Goal: Task Accomplishment & Management: Manage account settings

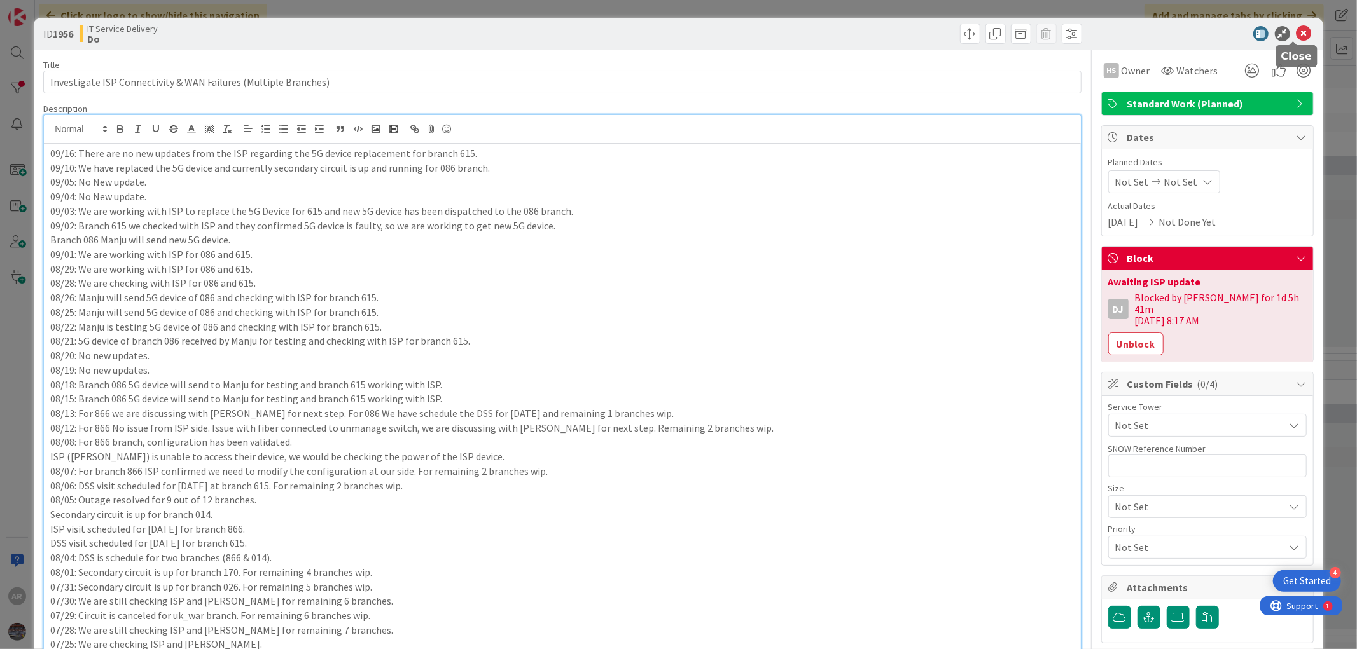
click at [1296, 27] on icon at bounding box center [1303, 33] width 15 height 15
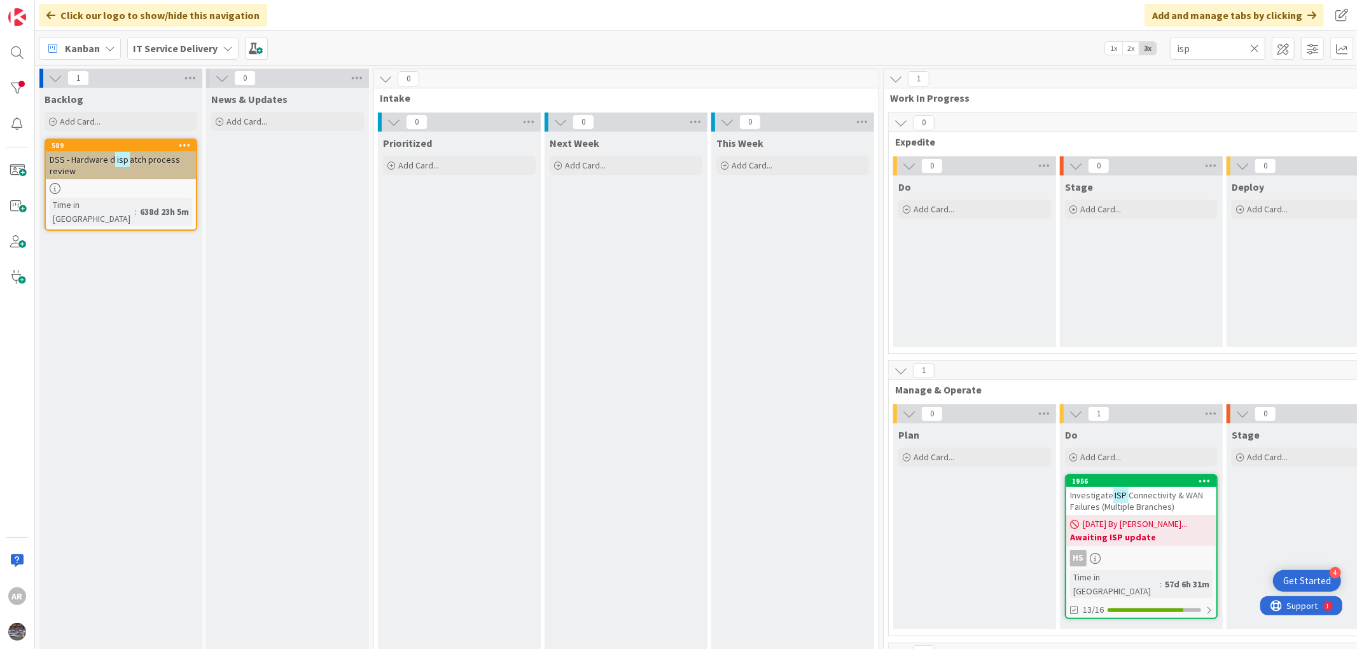
click at [1255, 49] on icon at bounding box center [1254, 48] width 9 height 11
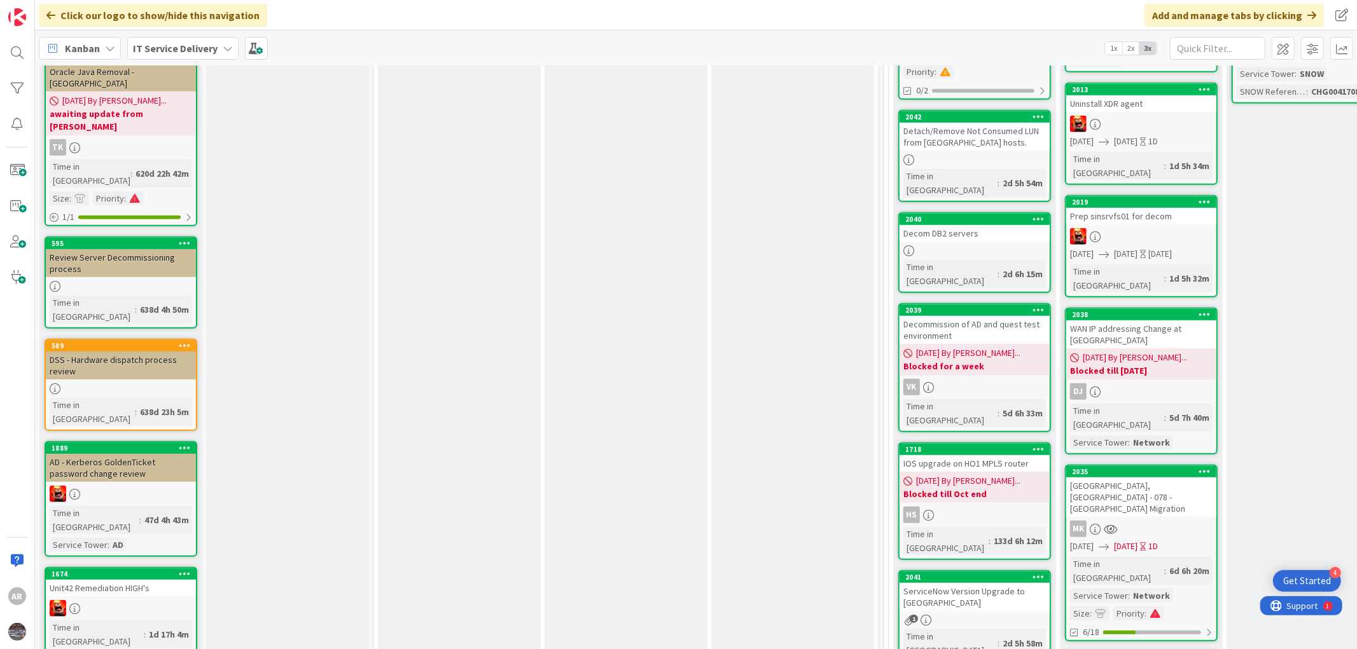
scroll to position [707, 0]
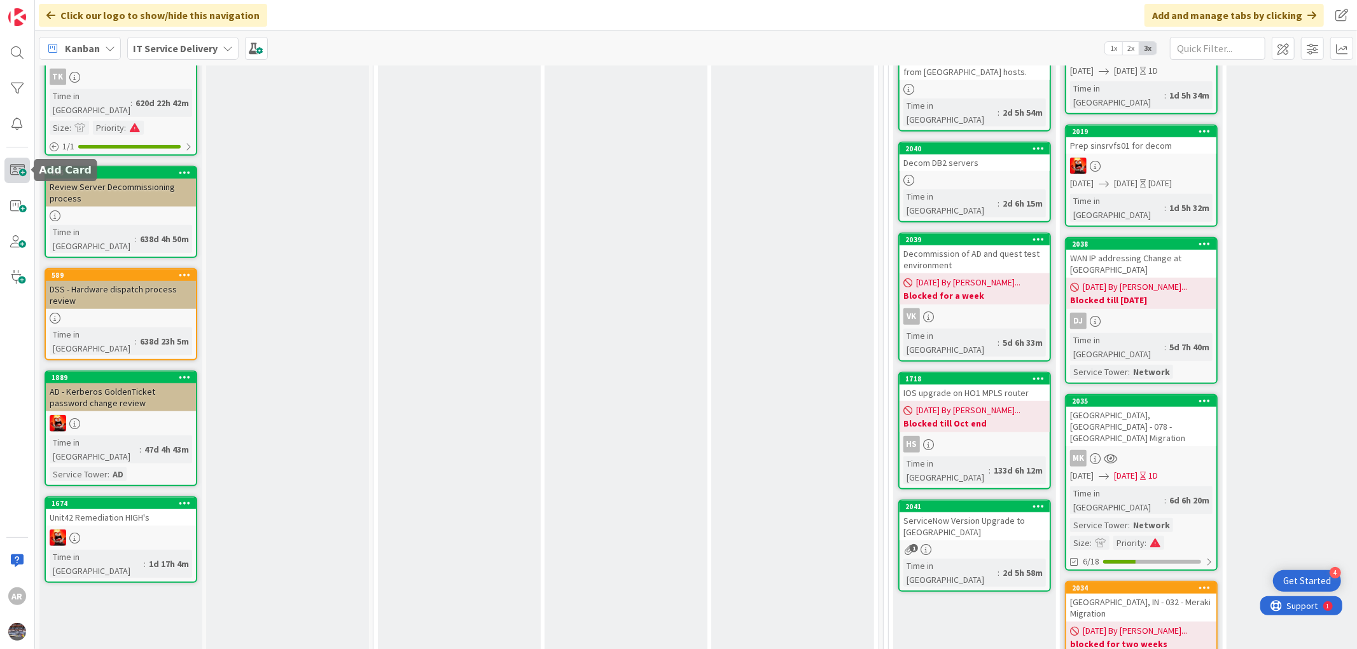
click at [13, 176] on span at bounding box center [16, 170] width 25 height 25
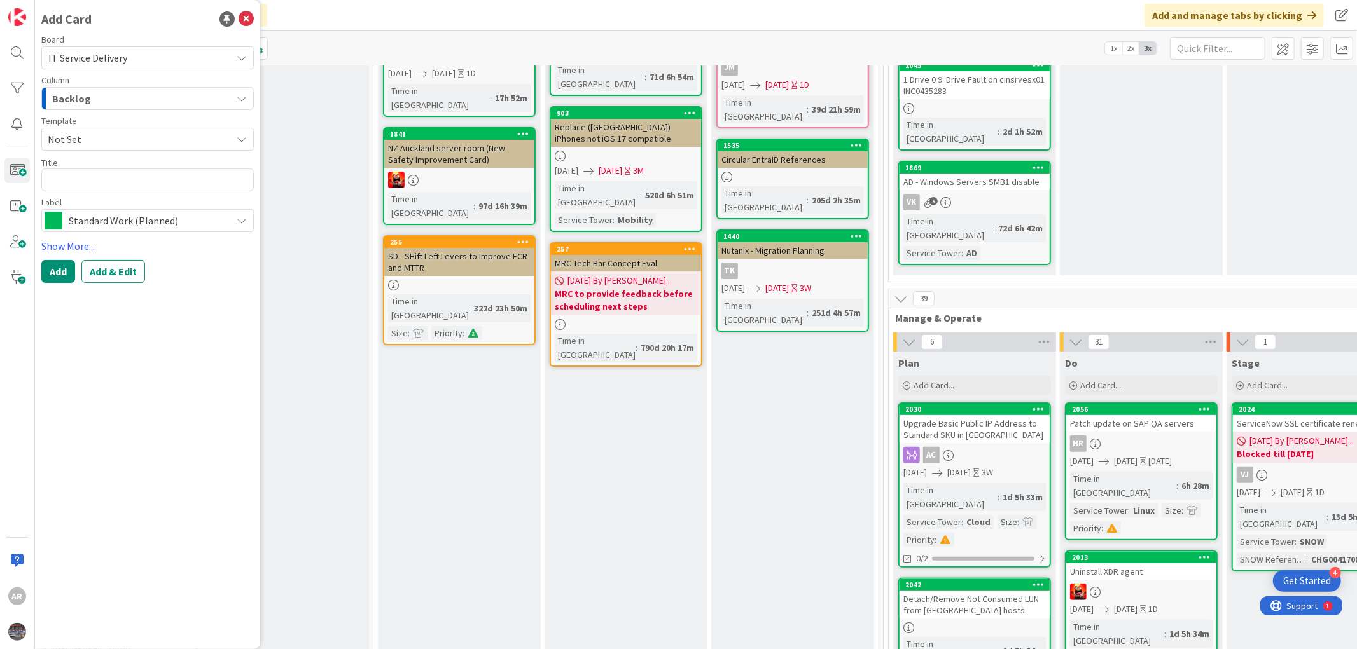
scroll to position [71, 0]
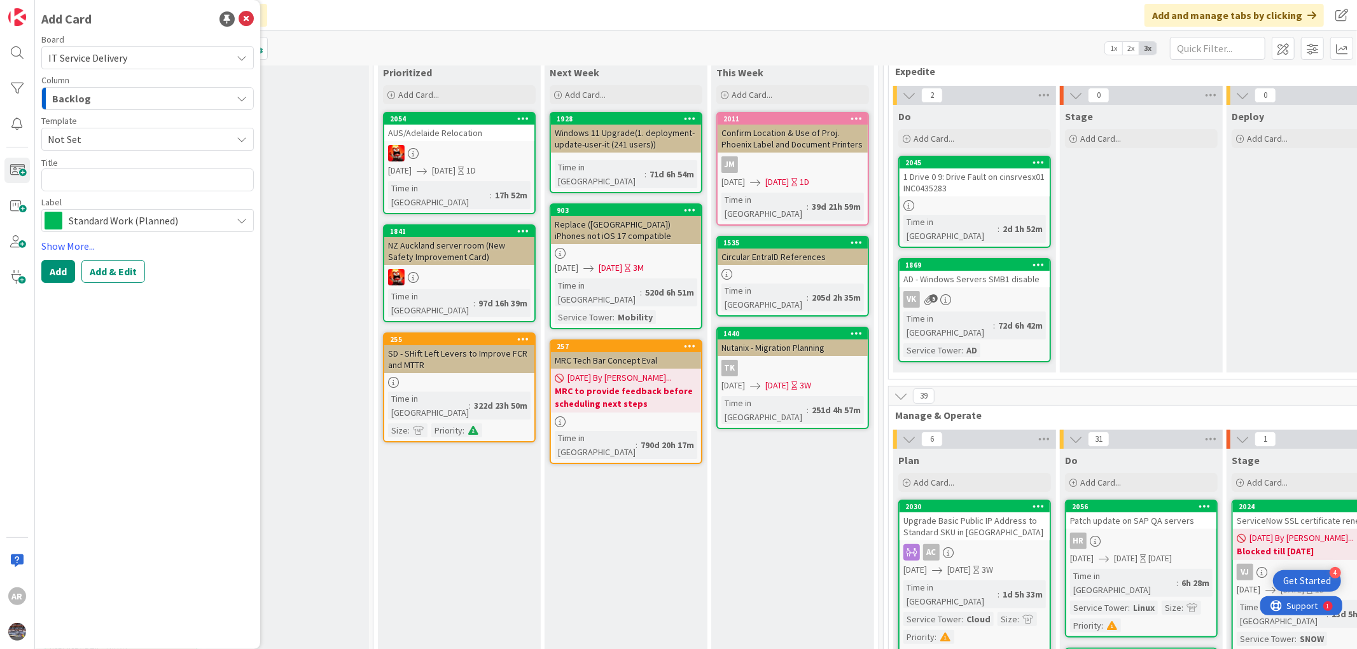
click at [102, 91] on div "Backlog" at bounding box center [140, 98] width 183 height 20
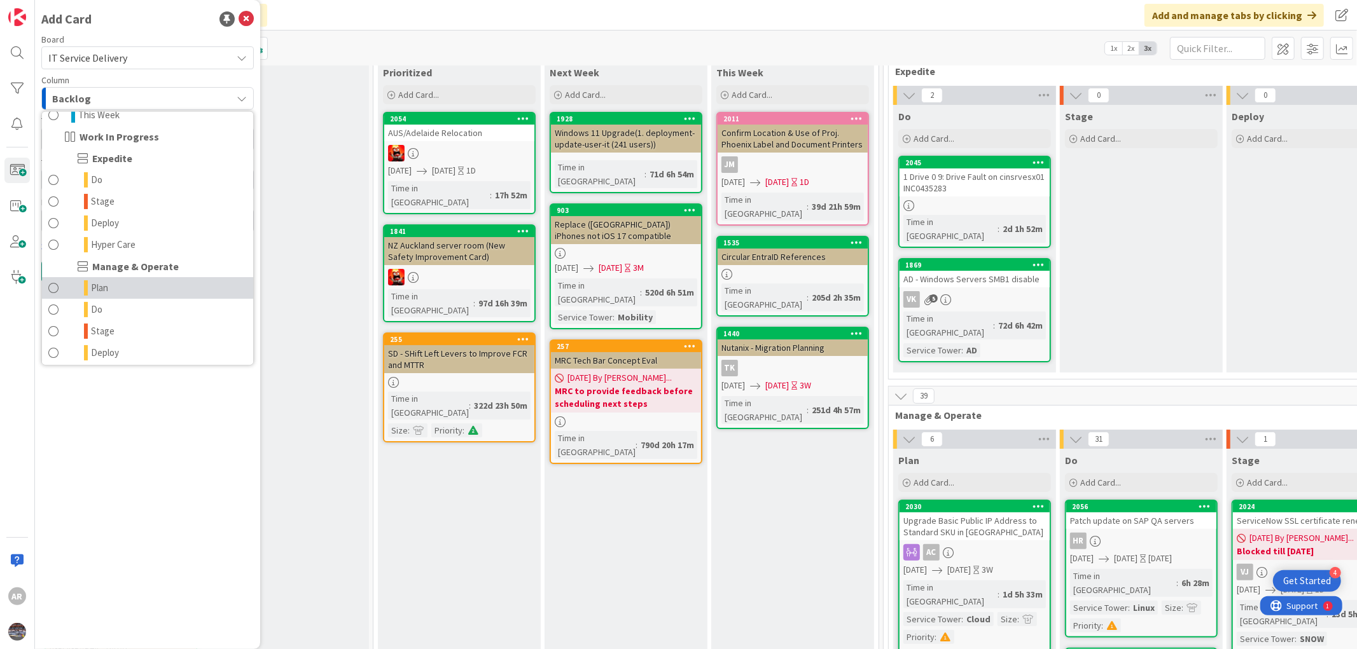
scroll to position [141, 0]
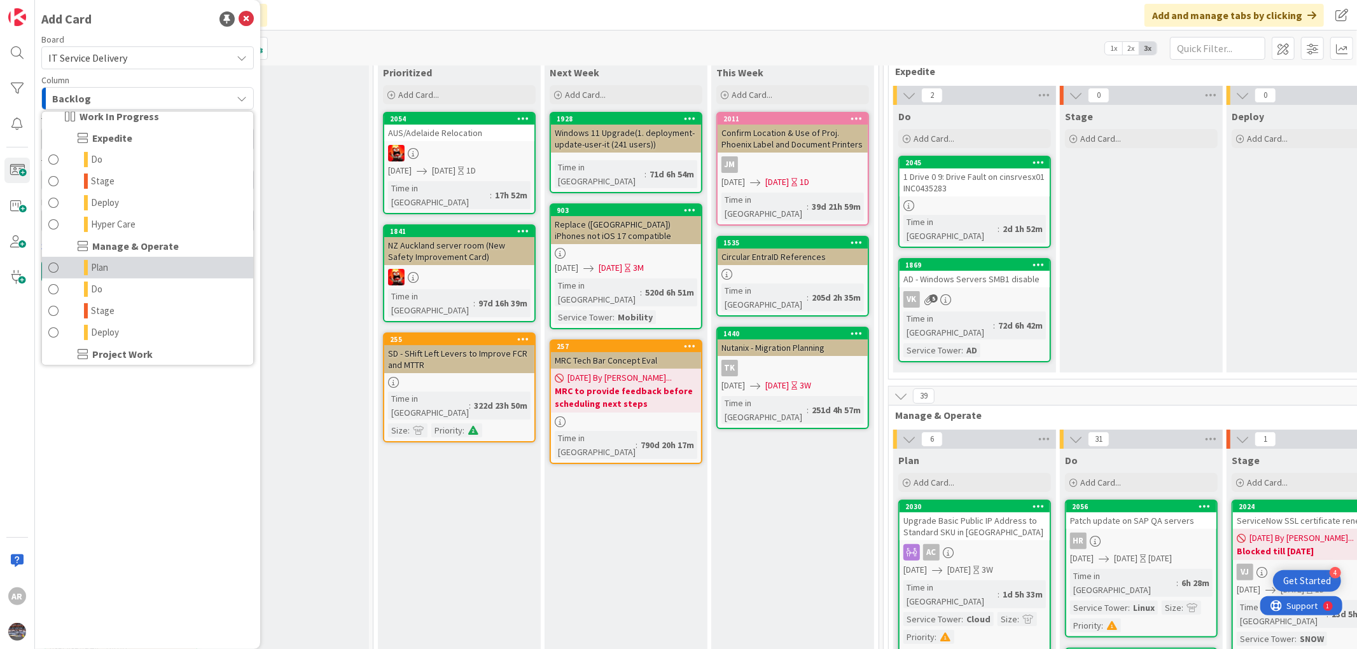
click at [100, 269] on span "Plan" at bounding box center [99, 267] width 17 height 15
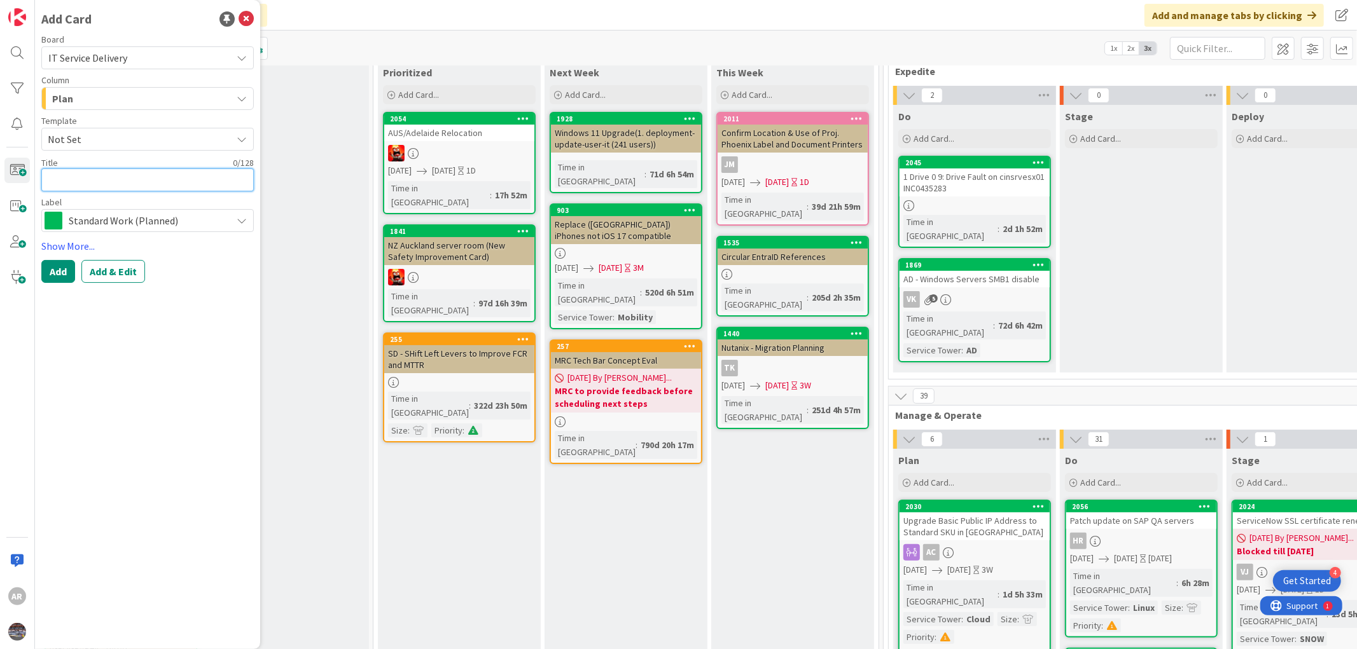
click at [74, 181] on textarea at bounding box center [147, 180] width 212 height 23
paste textarea "ISP Circuit Upgrades – Tracking & Weekly Updates"
type textarea "x"
type textarea "ISP Circuit Upgrades – Tracking & Weekly Updates"
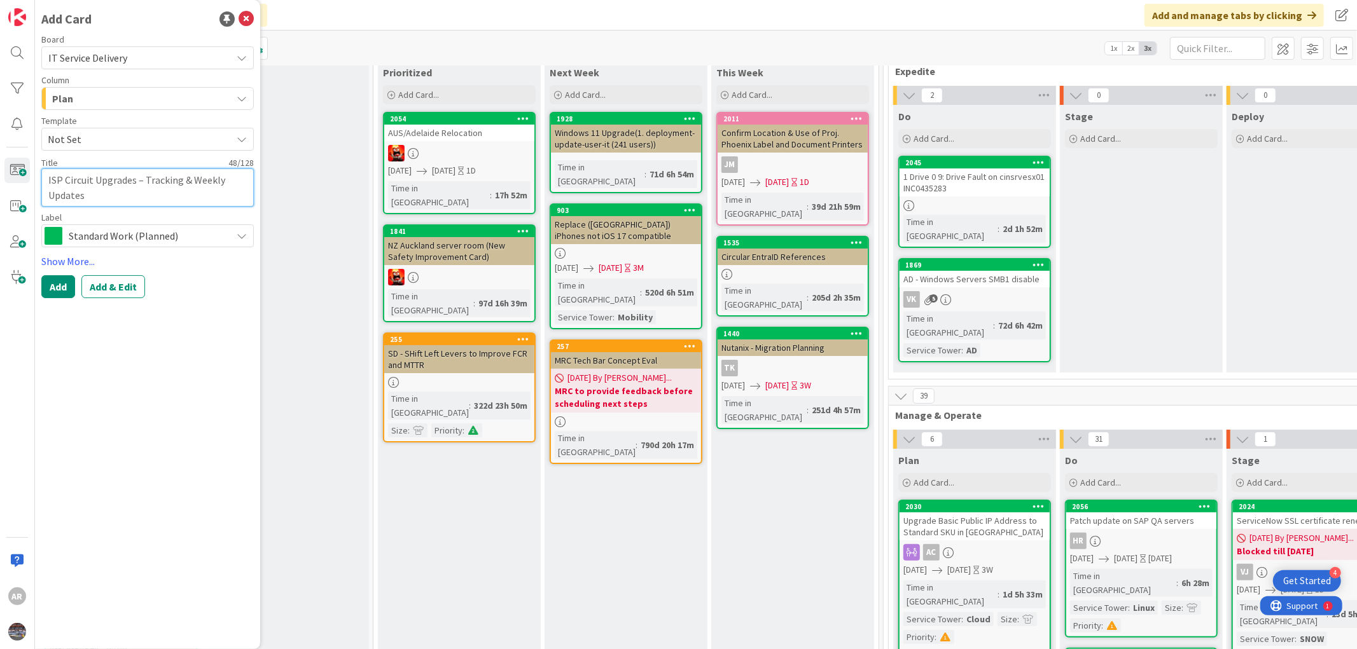
click at [135, 179] on textarea "ISP Circuit Upgrades – Tracking & Weekly Updates" at bounding box center [147, 188] width 212 height 38
type textarea "x"
type textarea "ISP Circuit Upgrades – Tracking & Weekly Updates"
type textarea "x"
type textarea "ISP Circuit Upgrades | – Tracking & Weekly Updates"
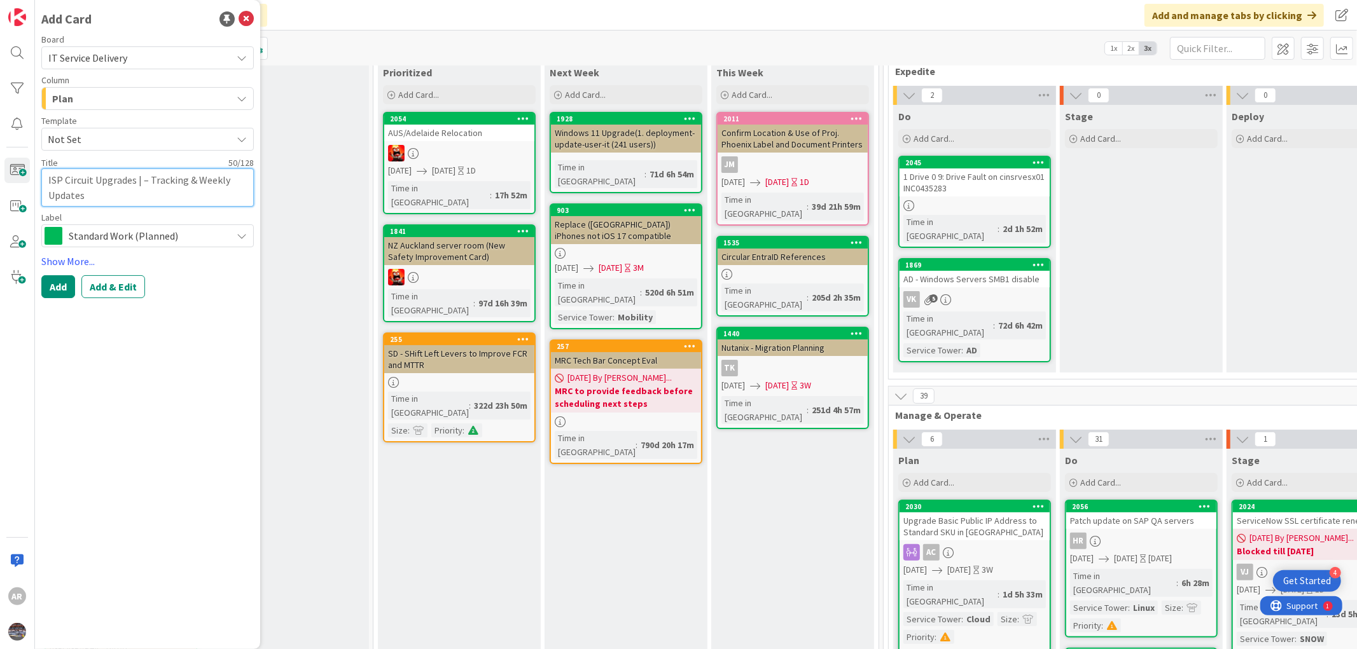
type textarea "x"
type textarea "ISP Circuit Upgrades | – Tracking & Weekly Updates"
type textarea "x"
type textarea "ISP Circuit Upgrades | G – Tracking & Weekly Updates"
type textarea "x"
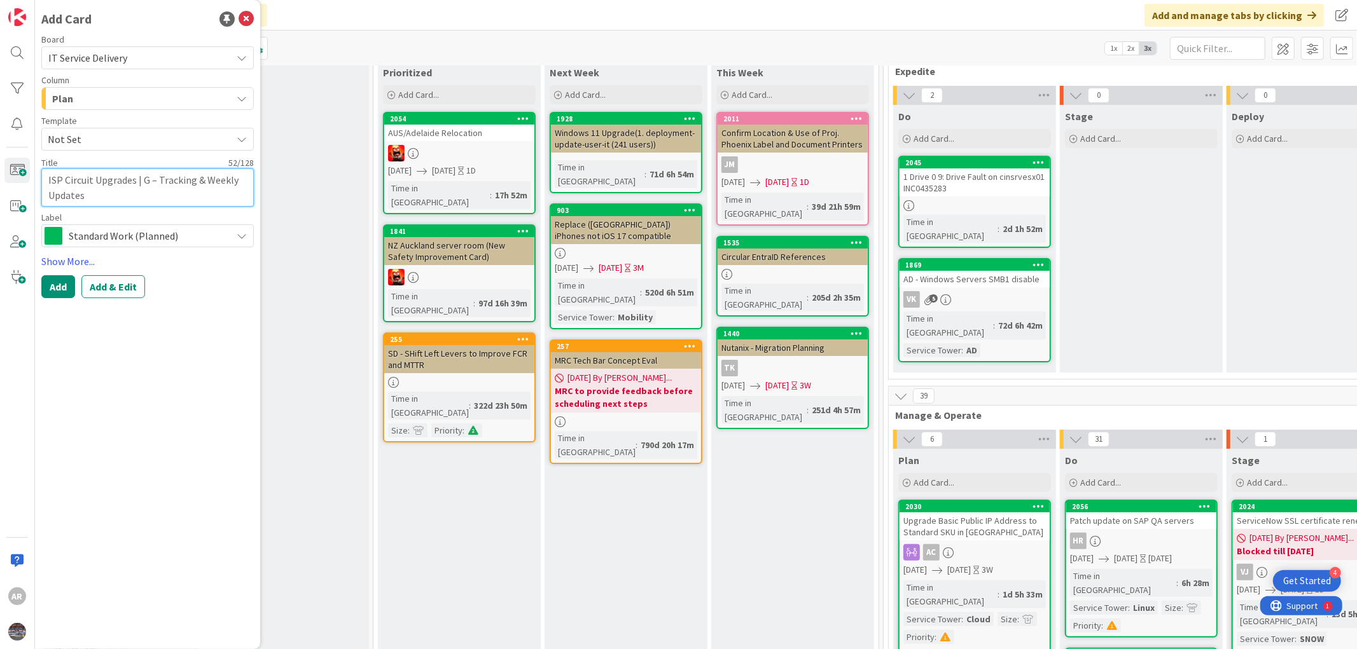
type textarea "ISP Circuit Upgrades | Gr – Tracking & Weekly Updates"
type textarea "x"
type textarea "ISP Circuit Upgrades | Gra – Tracking & Weekly Updates"
type textarea "x"
type textarea "ISP Circuit Upgrades | Gran – Tracking & Weekly Updates"
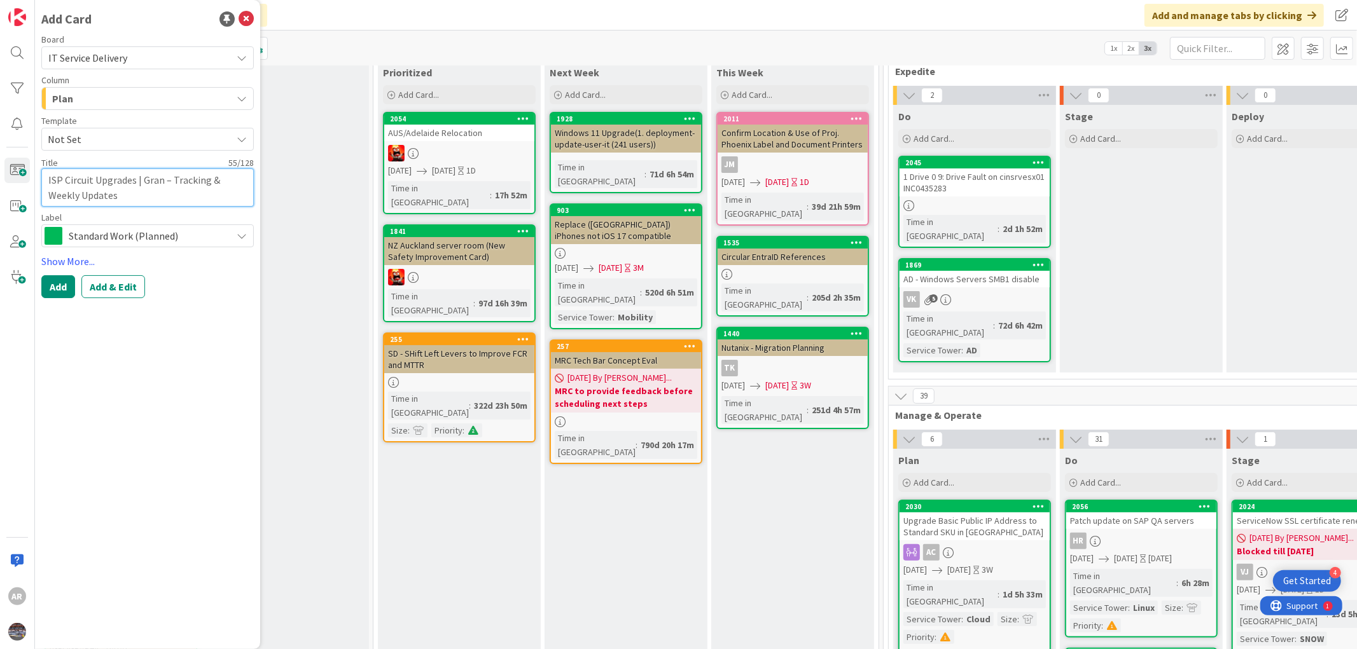
type textarea "x"
type textarea "ISP Circuit Upgrades | Grani – Tracking & Weekly Updates"
type textarea "x"
type textarea "ISP Circuit Upgrades | Granit – Tracking & Weekly Updates"
type textarea "x"
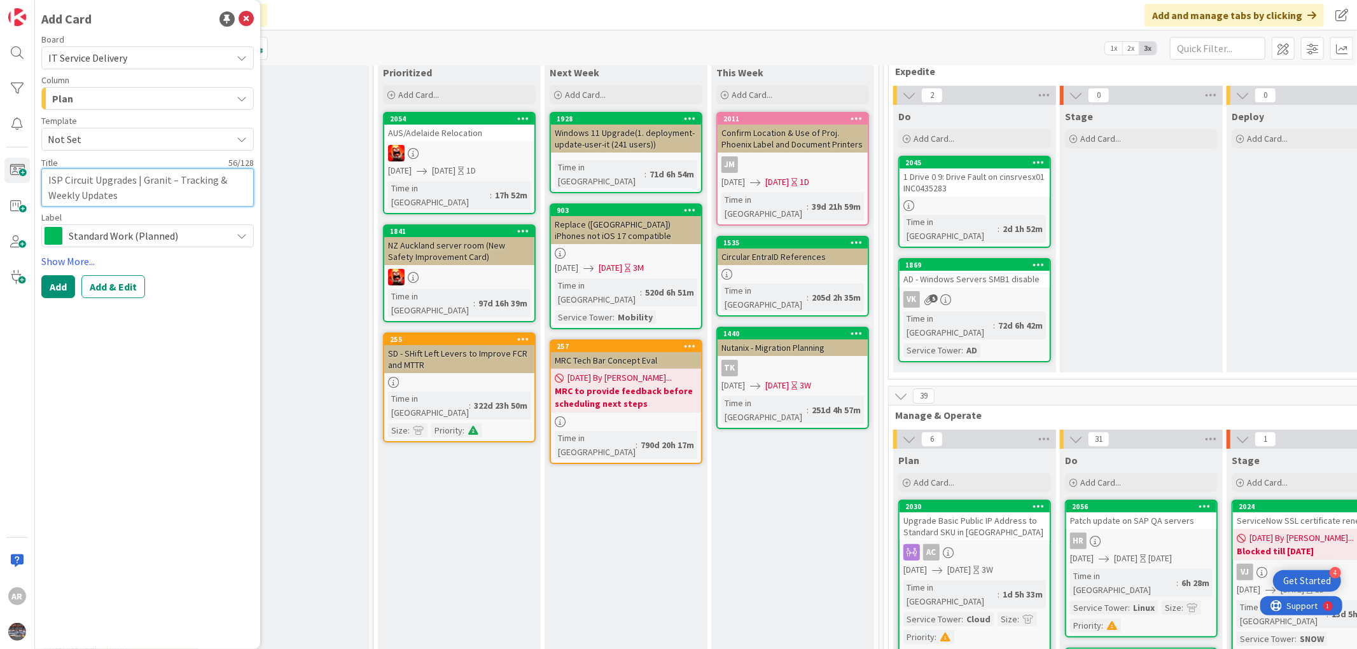
type textarea "ISP Circuit Upgrades | Granite – Tracking & Weekly Updates"
type textarea "x"
type textarea "ISP Circuit Upgrades | Granite – Tracking & Weekly Updates"
click at [83, 236] on span "Standard Work (Planned)" at bounding box center [147, 236] width 156 height 18
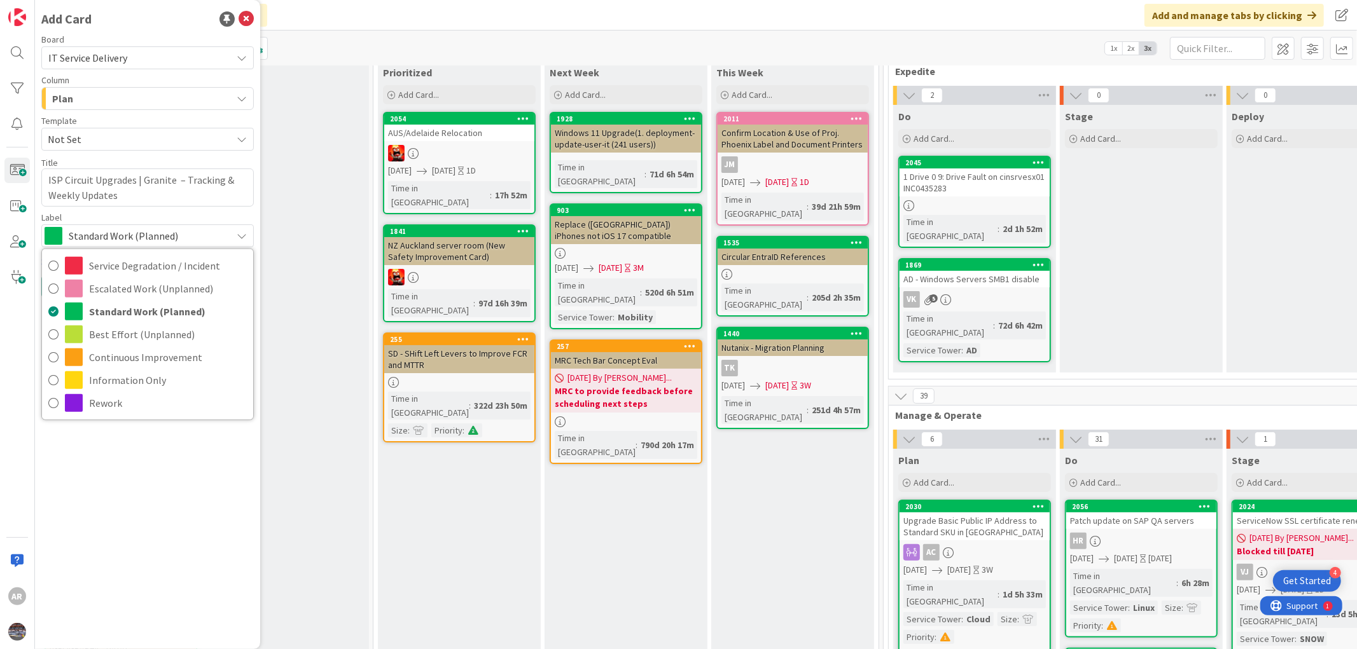
click at [125, 440] on div "Add Card Board IT Service Delivery Column Plan Backlog News & Updates Intake Pr…" at bounding box center [147, 324] width 225 height 649
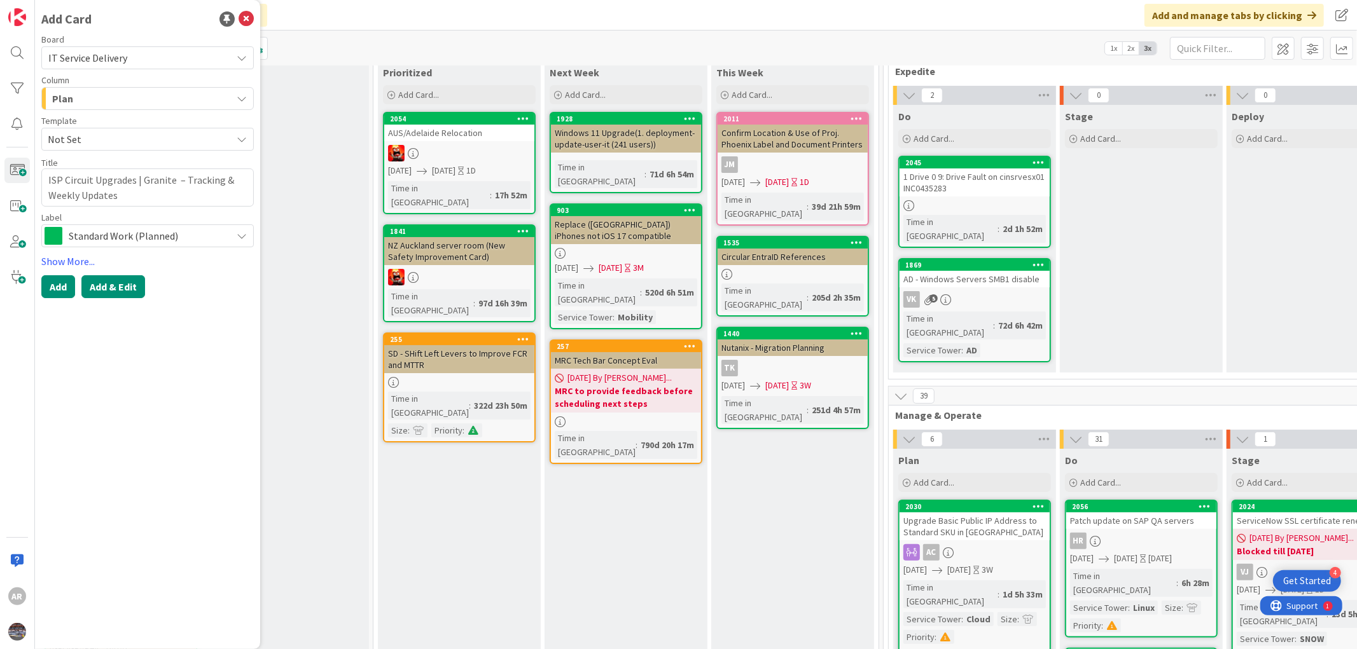
click at [116, 283] on button "Add & Edit" at bounding box center [113, 286] width 64 height 23
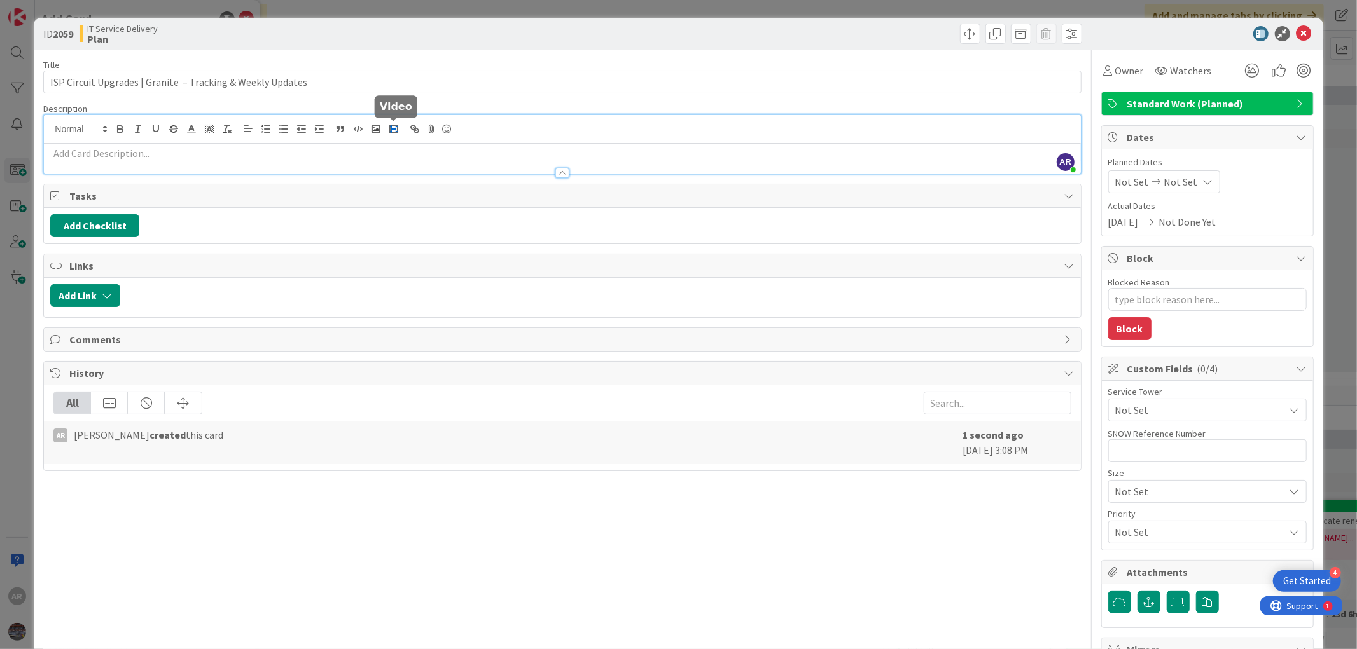
click at [392, 128] on div "AR [PERSON_NAME] joined 2 m ago" at bounding box center [562, 144] width 1036 height 59
click at [310, 158] on p at bounding box center [562, 153] width 1024 height 15
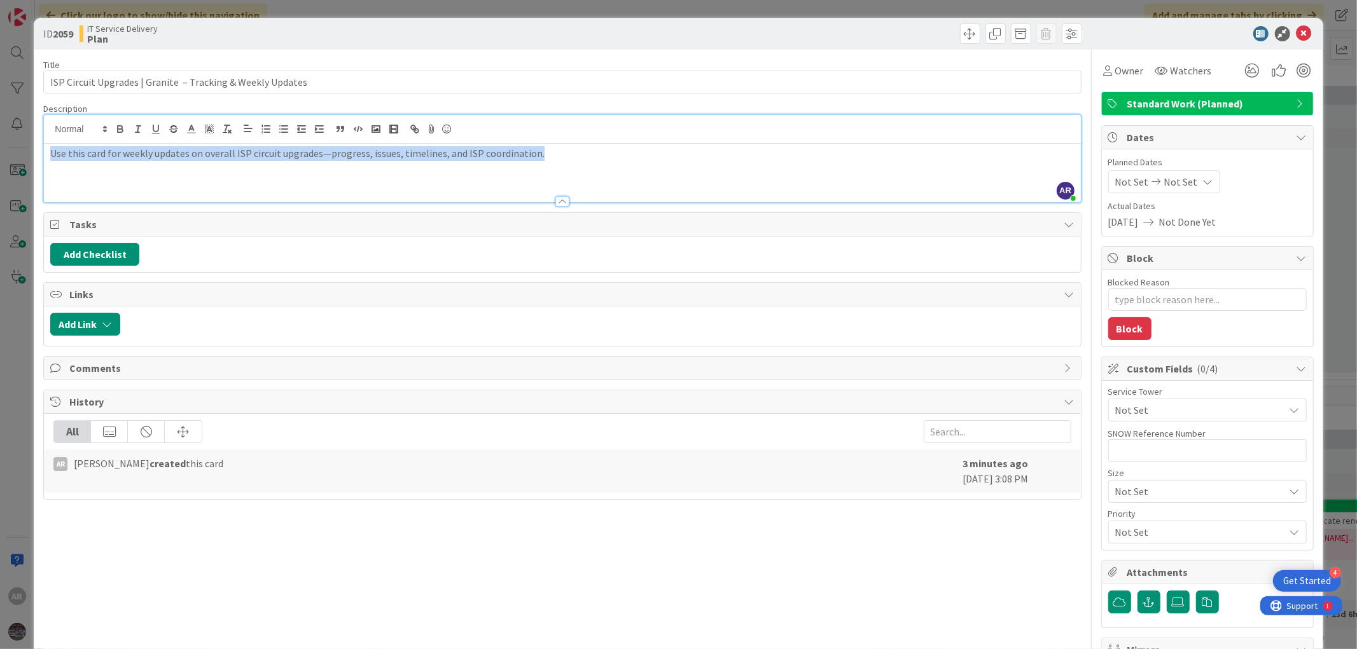
drag, startPoint x: 52, startPoint y: 154, endPoint x: 574, endPoint y: 150, distance: 522.9
click at [574, 150] on p "Use this card for weekly updates on overall ISP circuit upgrades—progress, issu…" at bounding box center [562, 153] width 1024 height 15
click at [121, 126] on icon "button" at bounding box center [120, 127] width 4 height 3
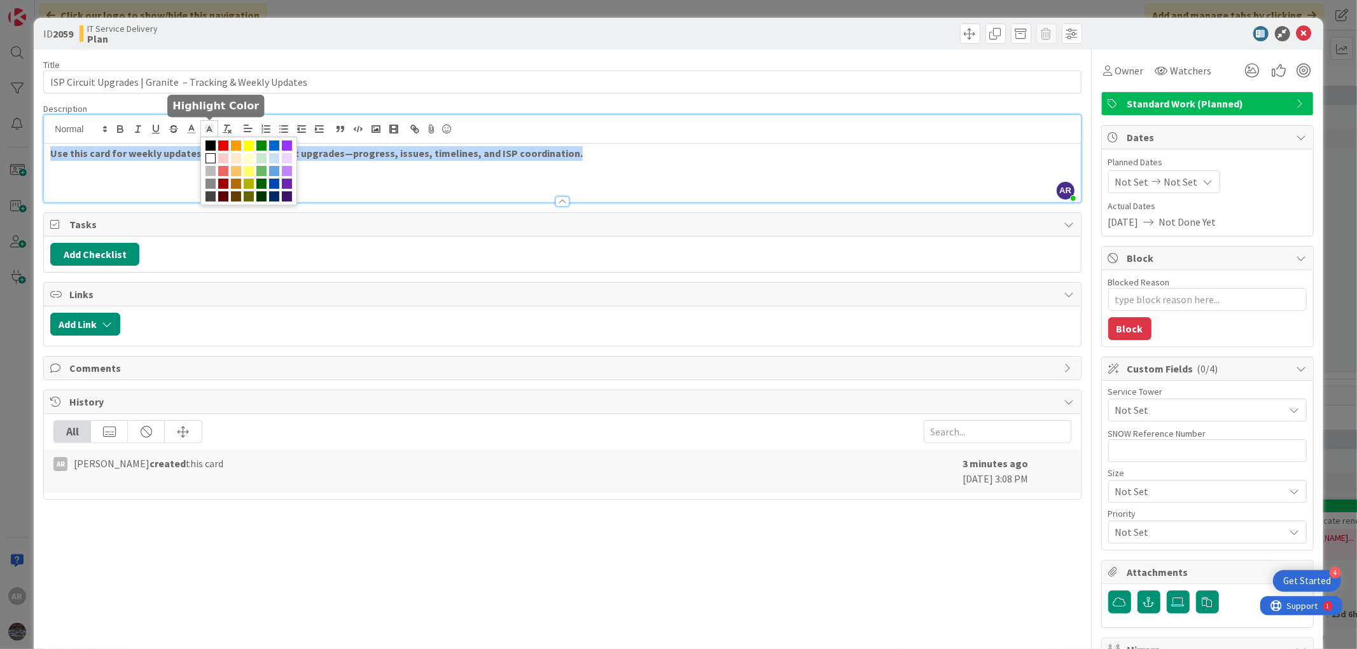
click at [211, 125] on icon at bounding box center [209, 128] width 11 height 11
click at [241, 172] on span at bounding box center [236, 171] width 10 height 10
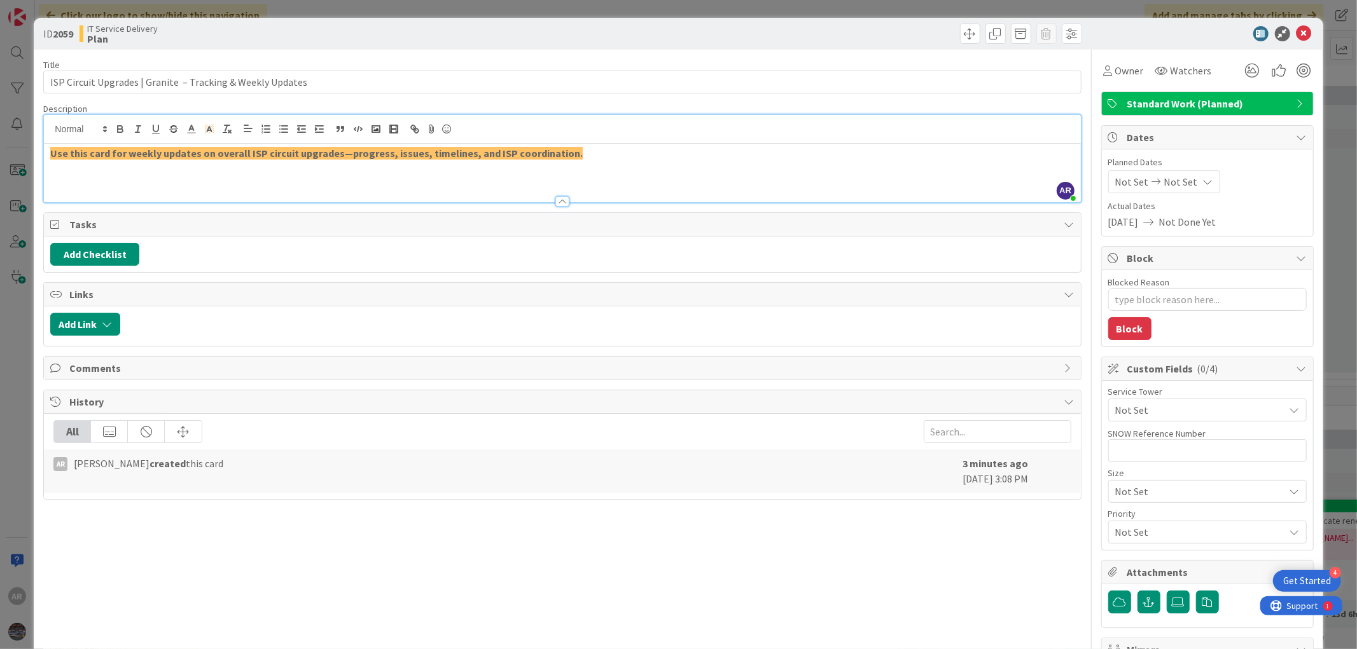
click at [178, 170] on p at bounding box center [562, 168] width 1024 height 15
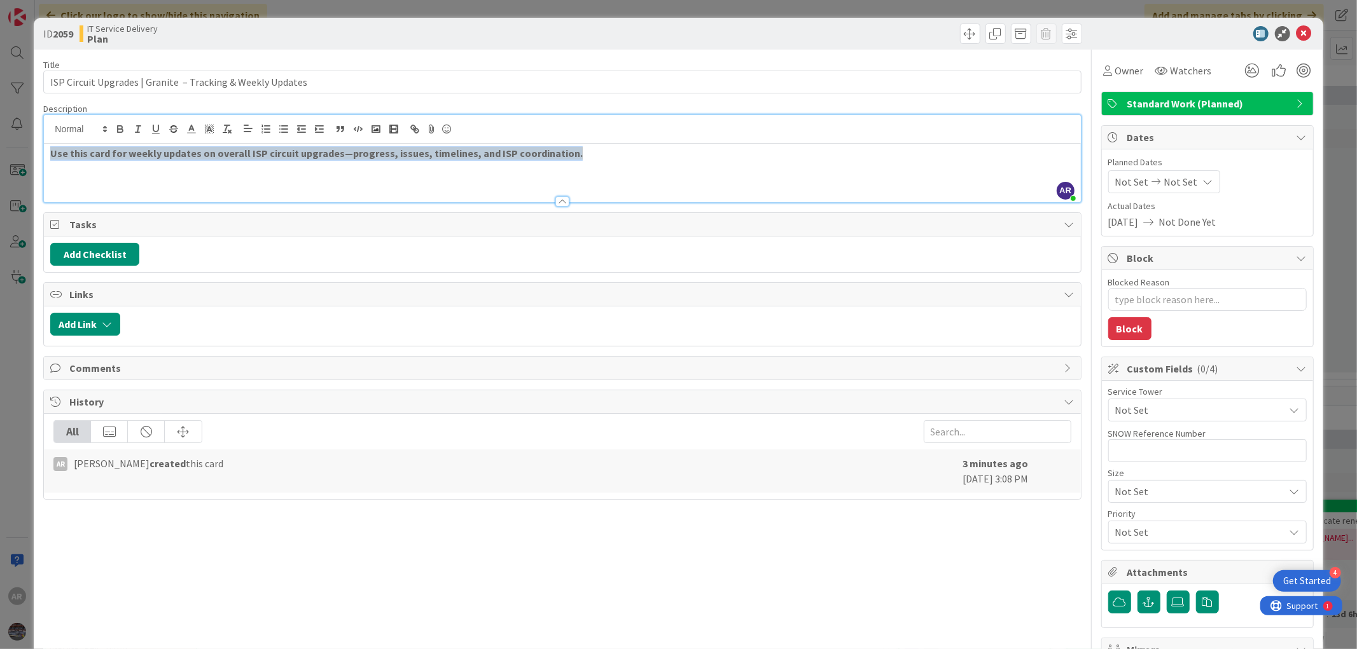
drag, startPoint x: 571, startPoint y: 151, endPoint x: 46, endPoint y: 160, distance: 524.9
click at [46, 160] on div "Use this card for weekly updates on overall ISP circuit upgrades—progress, issu…" at bounding box center [562, 173] width 1036 height 59
click at [209, 121] on span at bounding box center [209, 128] width 18 height 17
click at [241, 156] on span at bounding box center [236, 158] width 10 height 10
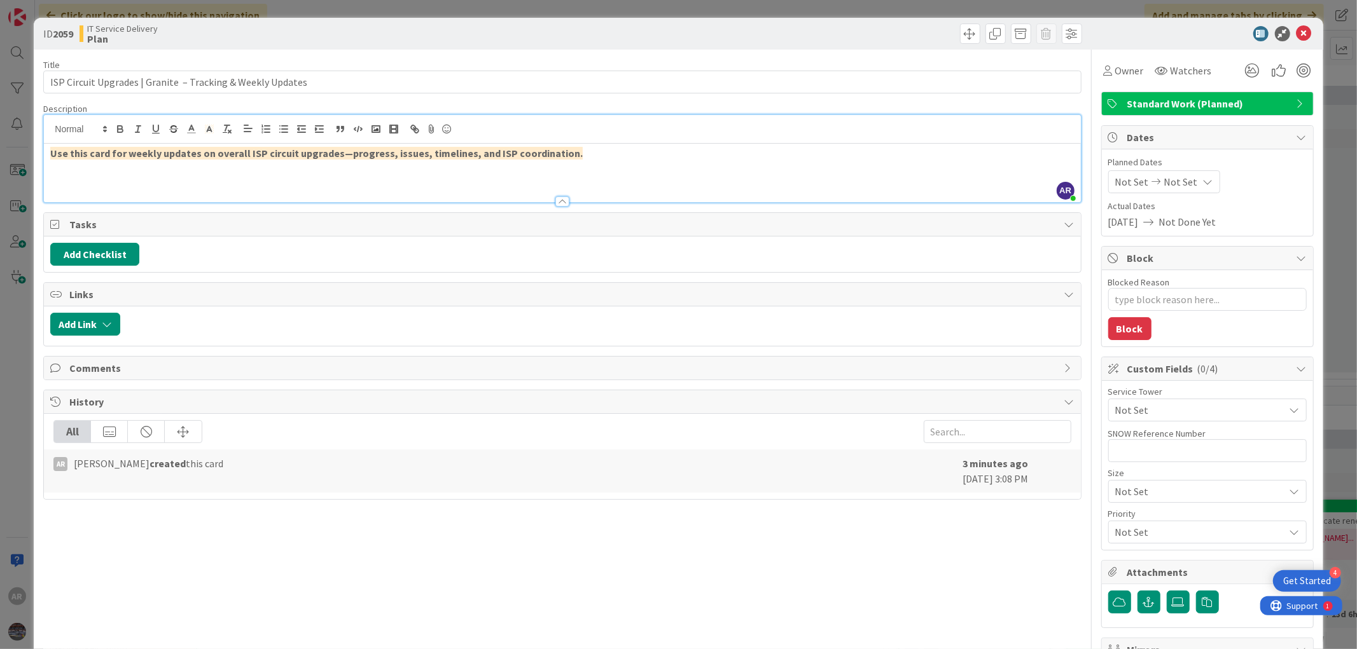
click at [176, 172] on p at bounding box center [562, 168] width 1024 height 15
type textarea "x"
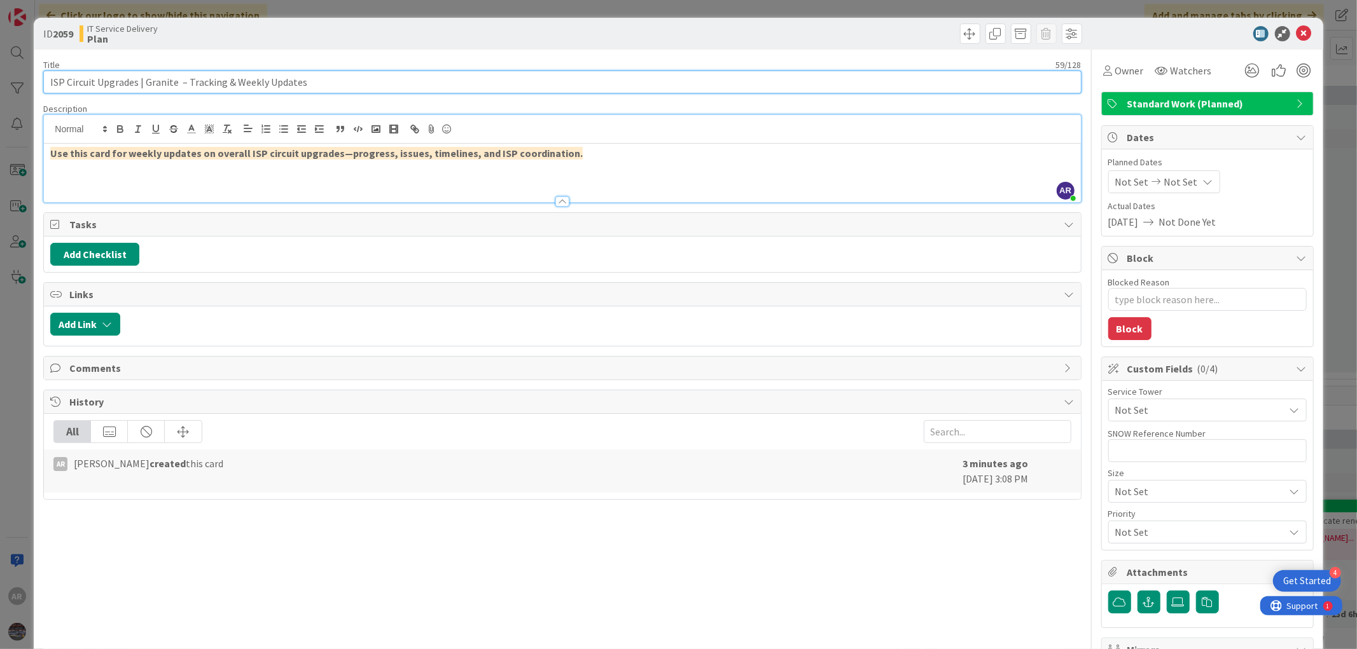
click at [49, 81] on input "ISP Circuit Upgrades | Granite – Tracking & Weekly Updates" at bounding box center [562, 82] width 1038 height 23
type input "GraniteISP Circuit Upgrades | Granite – Tracking & Weekly Updates"
type textarea "x"
type input "Granite ISP Circuit Upgrades | Granite – Tracking & Weekly Updates"
type textarea "x"
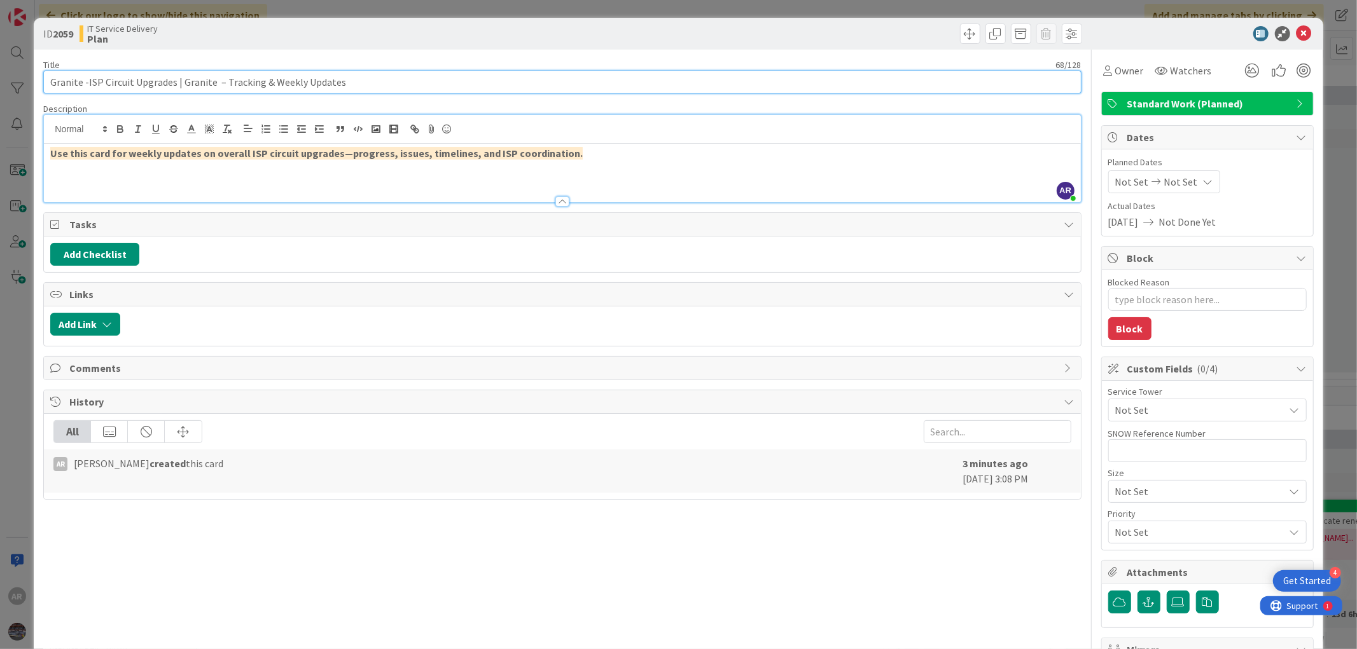
type input "Granite - ISP Circuit Upgrades | Granite – Tracking & Weekly Updates"
type textarea "x"
click at [181, 80] on input "Granite - ISP Circuit Upgrades | Granite – Tracking & Weekly Updates" at bounding box center [562, 82] width 1038 height 23
type input "Granite - ISP Circuit Upgrades | Tracking & Weekly Updates"
type textarea "x"
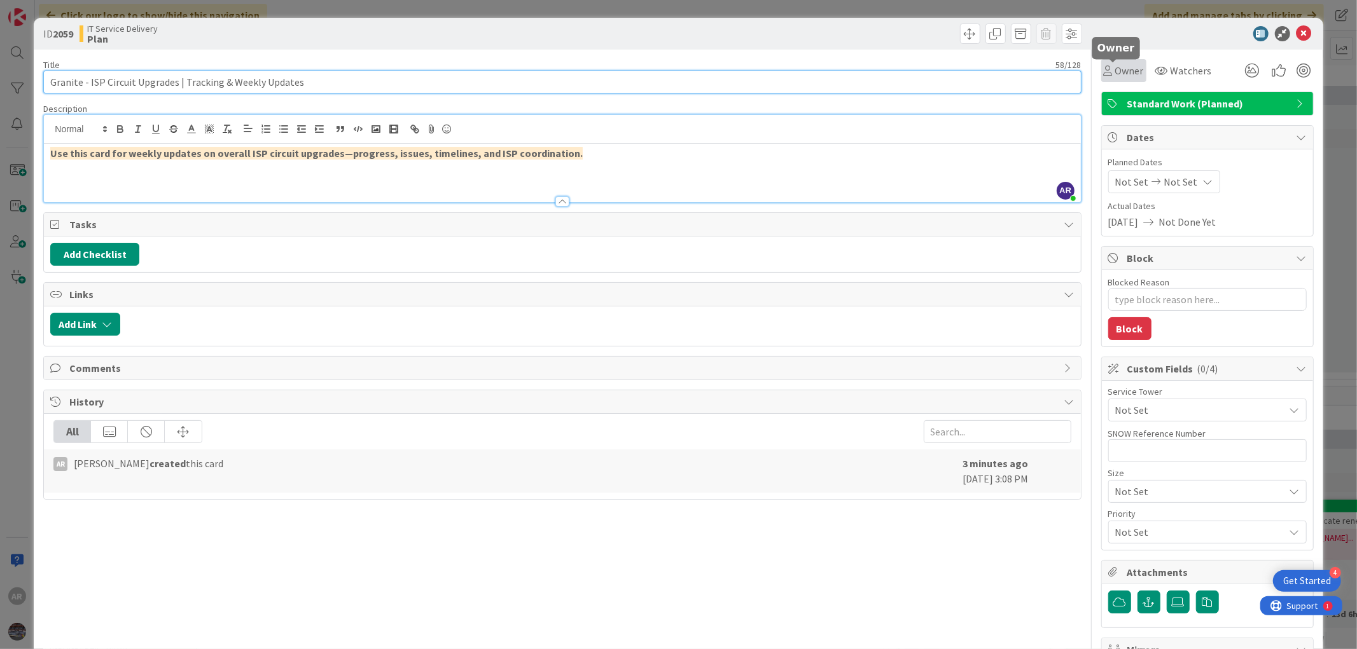
type input "Granite - ISP Circuit Upgrades | Tracking & Weekly Updates"
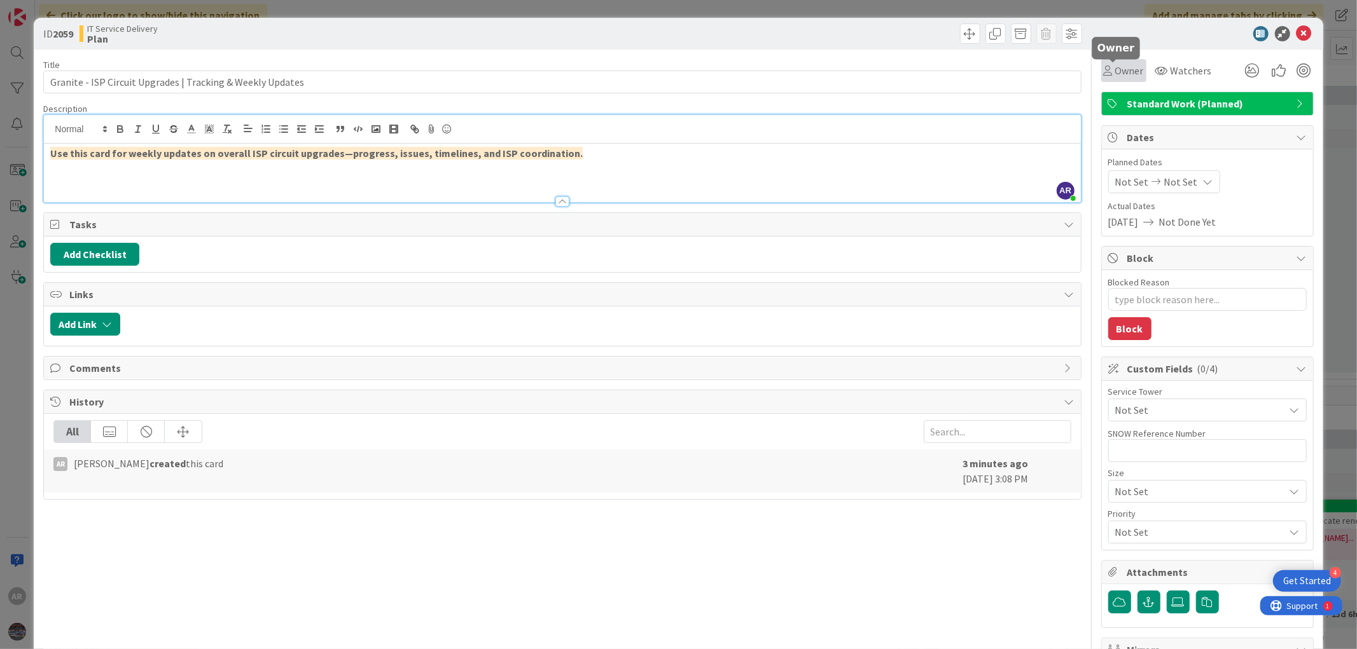
click at [1115, 71] on span "Owner" at bounding box center [1129, 70] width 29 height 15
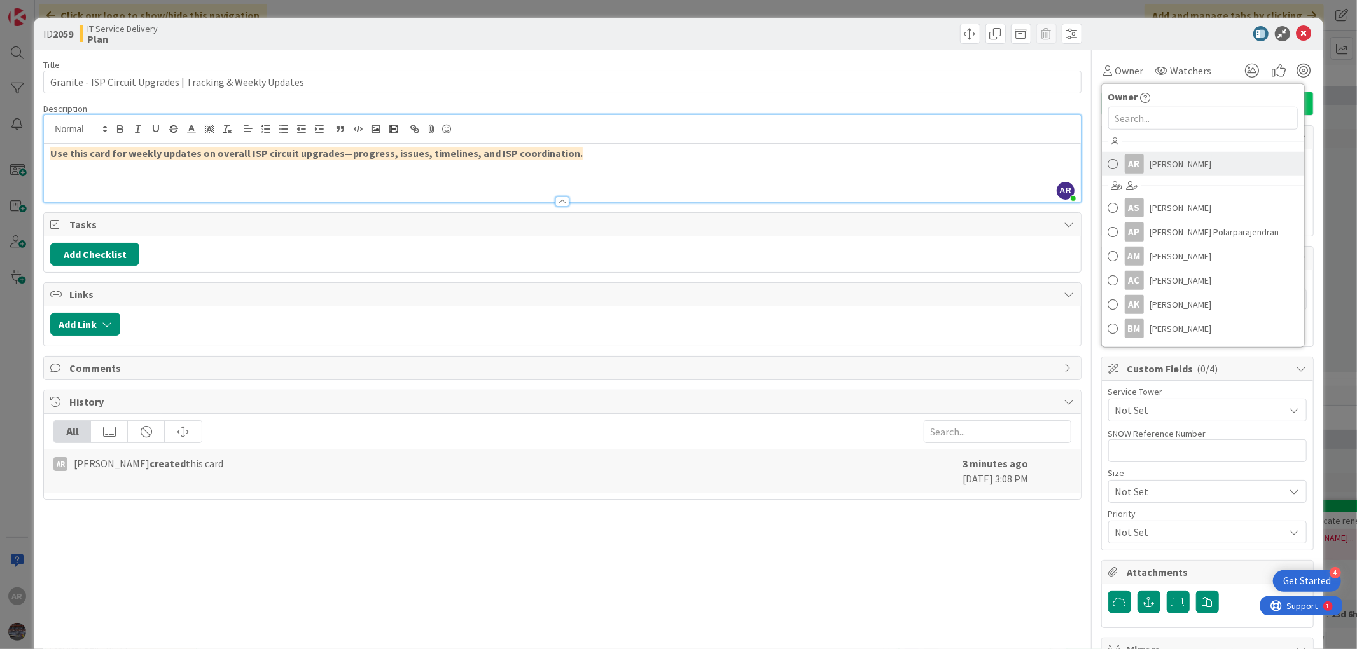
click at [1155, 163] on span "[PERSON_NAME]" at bounding box center [1181, 164] width 62 height 19
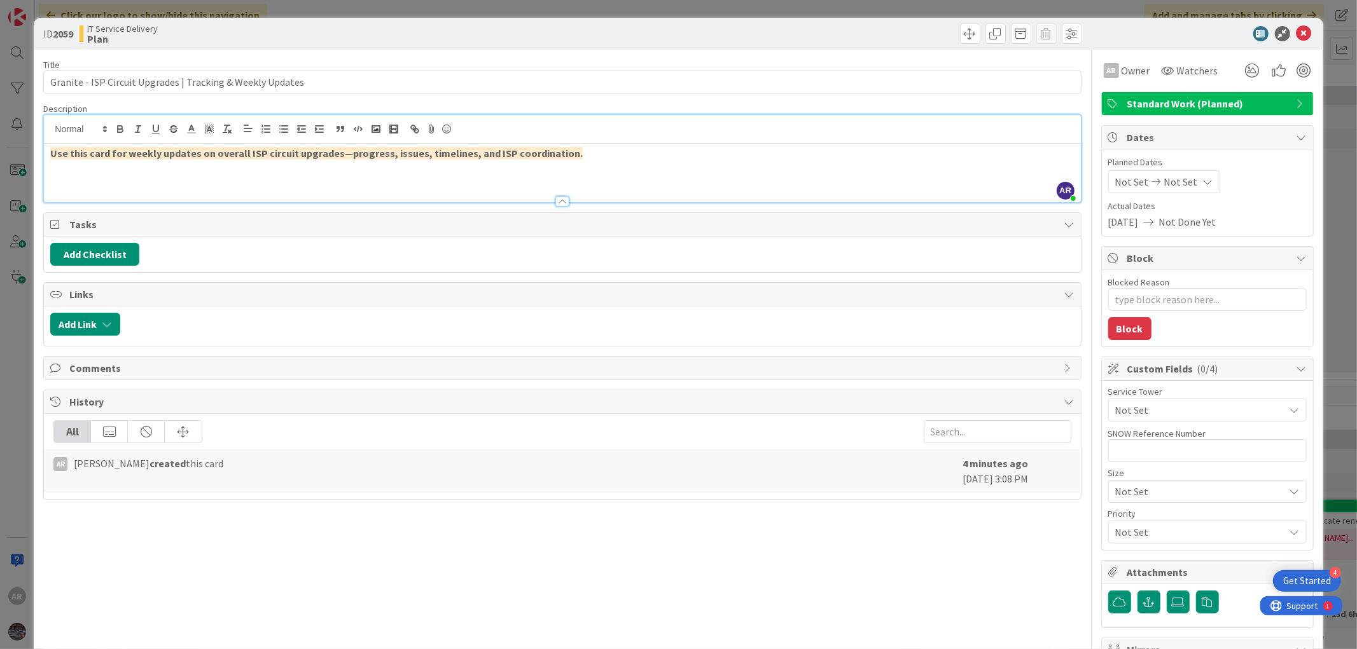
type textarea "x"
click at [1146, 176] on div "Not Set Not Set" at bounding box center [1164, 181] width 112 height 23
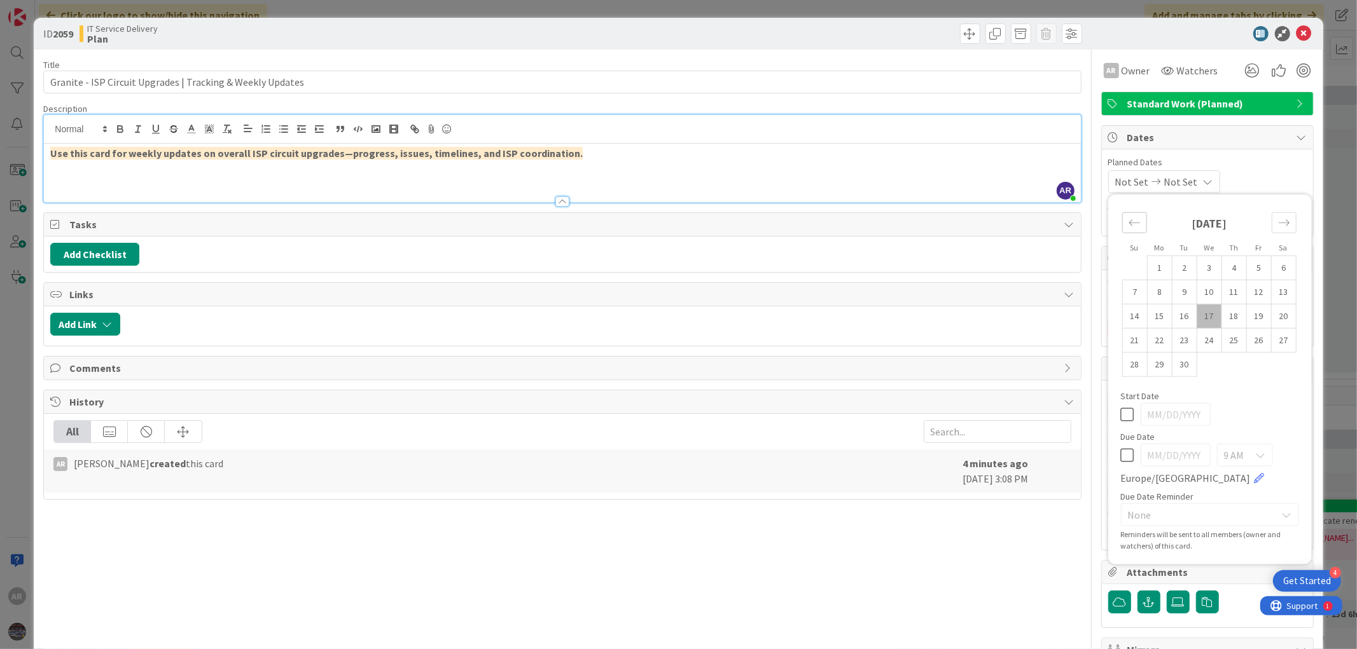
click at [1128, 224] on icon "Move backward to switch to the previous month." at bounding box center [1134, 223] width 12 height 12
click at [1122, 275] on td "1" at bounding box center [1134, 268] width 25 height 24
type input "[DATE]"
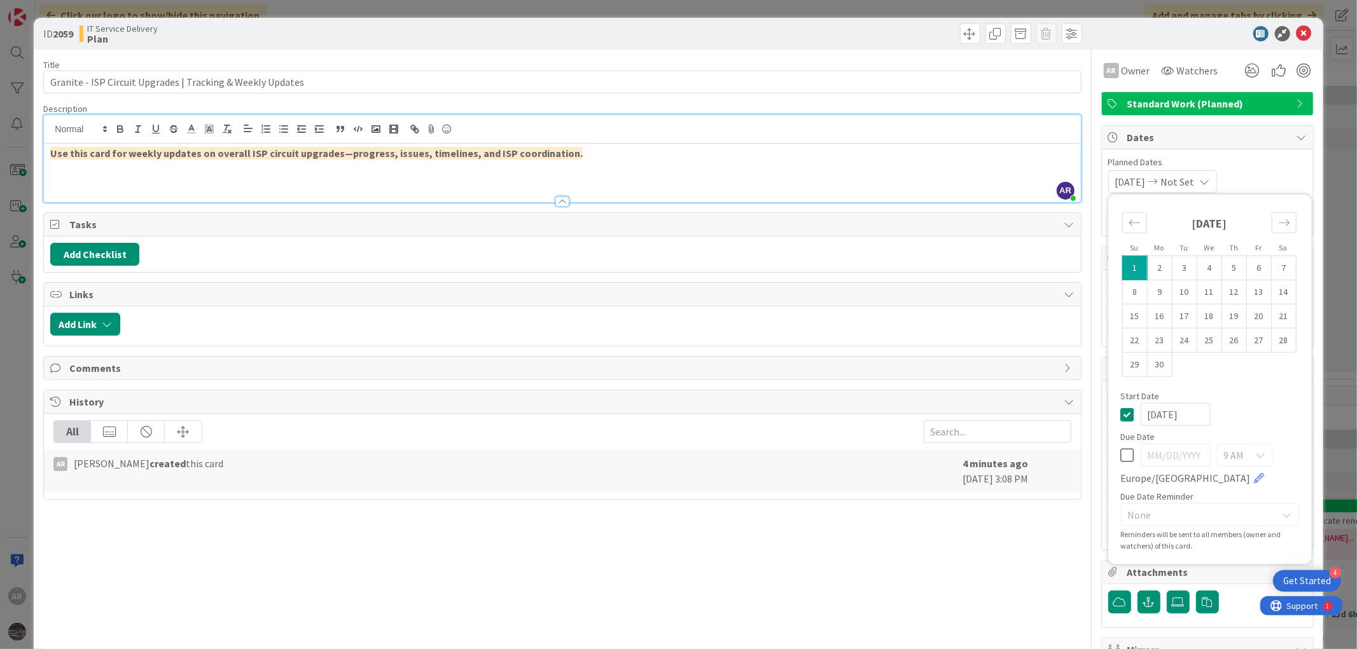
click at [1269, 159] on span "Planned Dates" at bounding box center [1207, 162] width 198 height 13
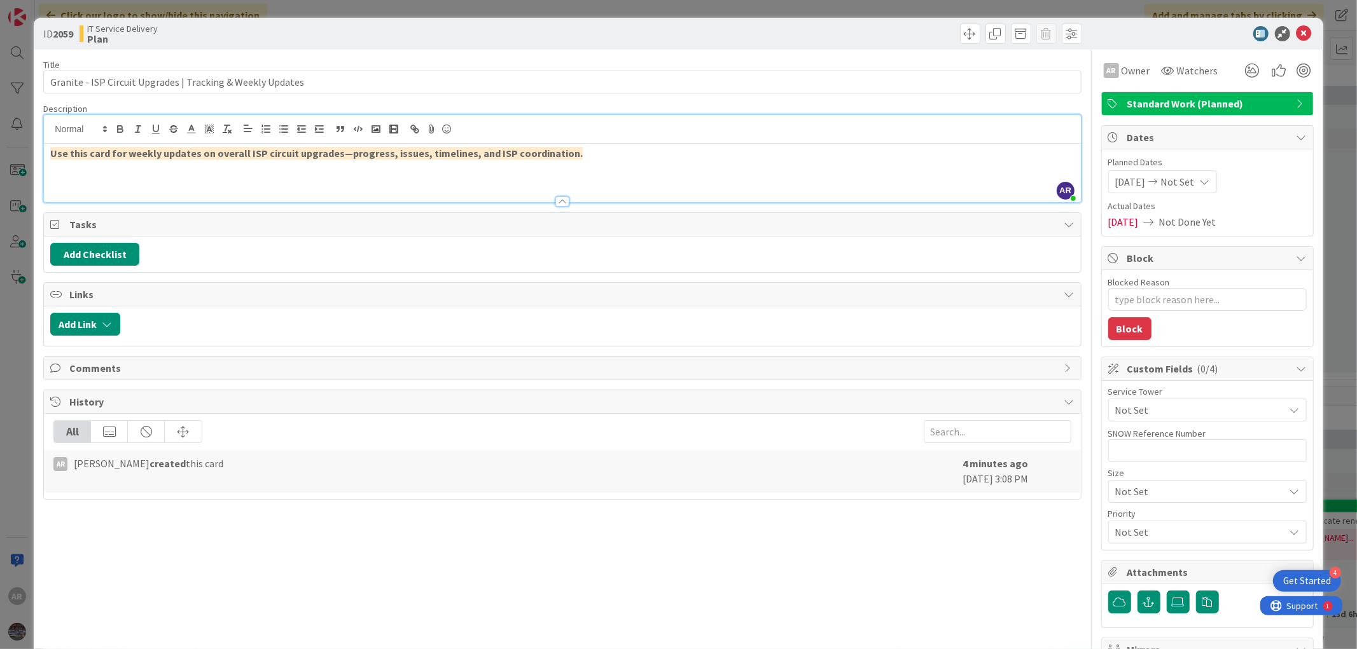
click at [1150, 223] on icon at bounding box center [1149, 222] width 20 height 10
click at [1156, 223] on icon at bounding box center [1149, 222] width 20 height 10
click at [1181, 217] on span "Not Done Yet" at bounding box center [1187, 221] width 57 height 15
click at [1153, 408] on span "Not Set" at bounding box center [1199, 410] width 169 height 15
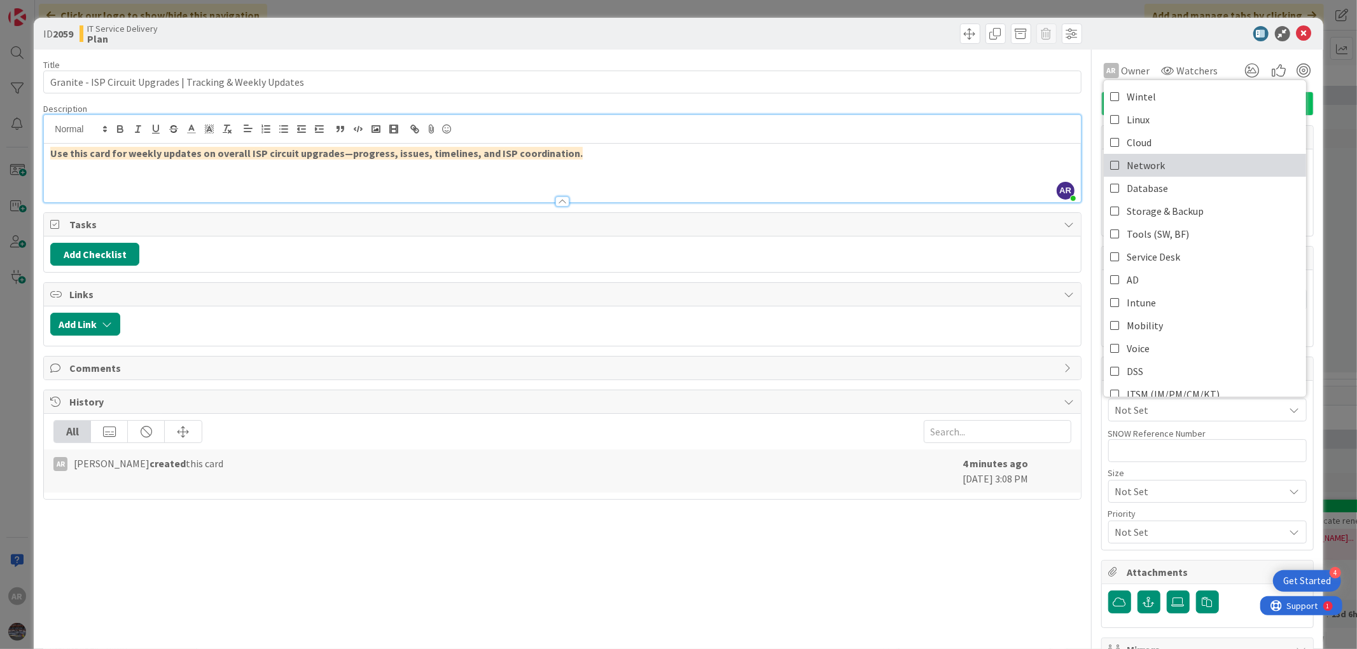
click at [1110, 163] on icon at bounding box center [1115, 165] width 10 height 19
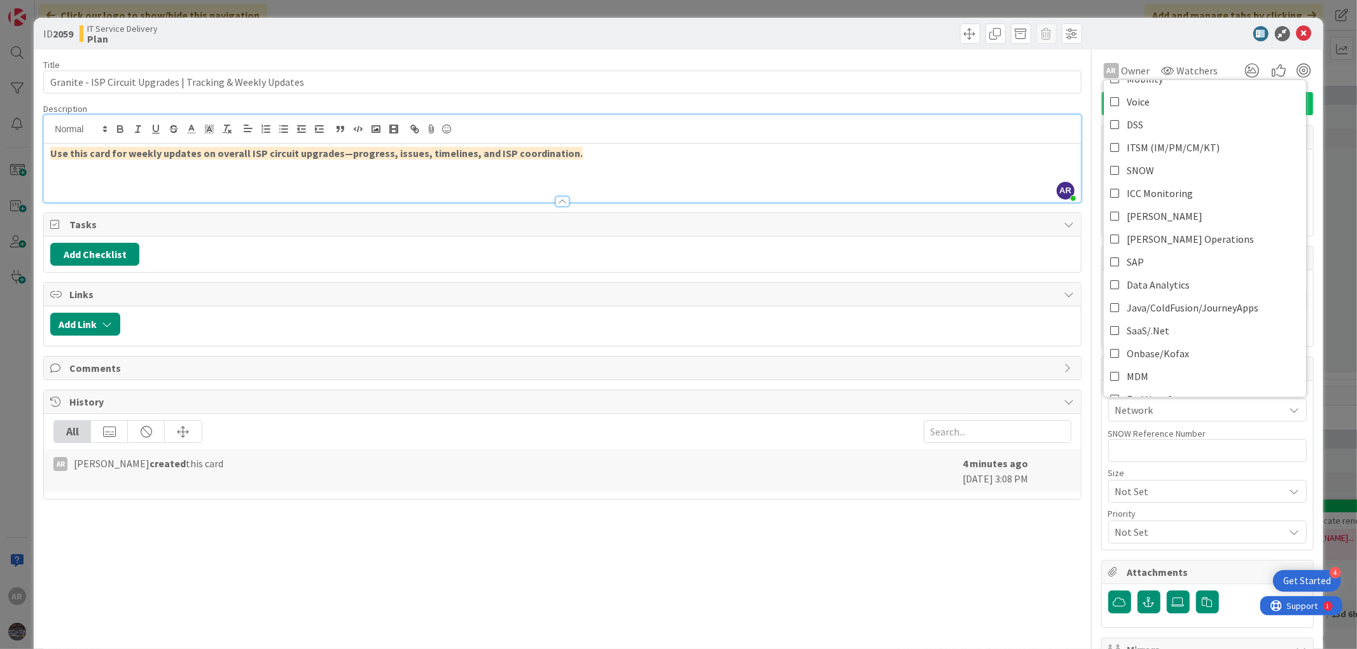
scroll to position [288, 0]
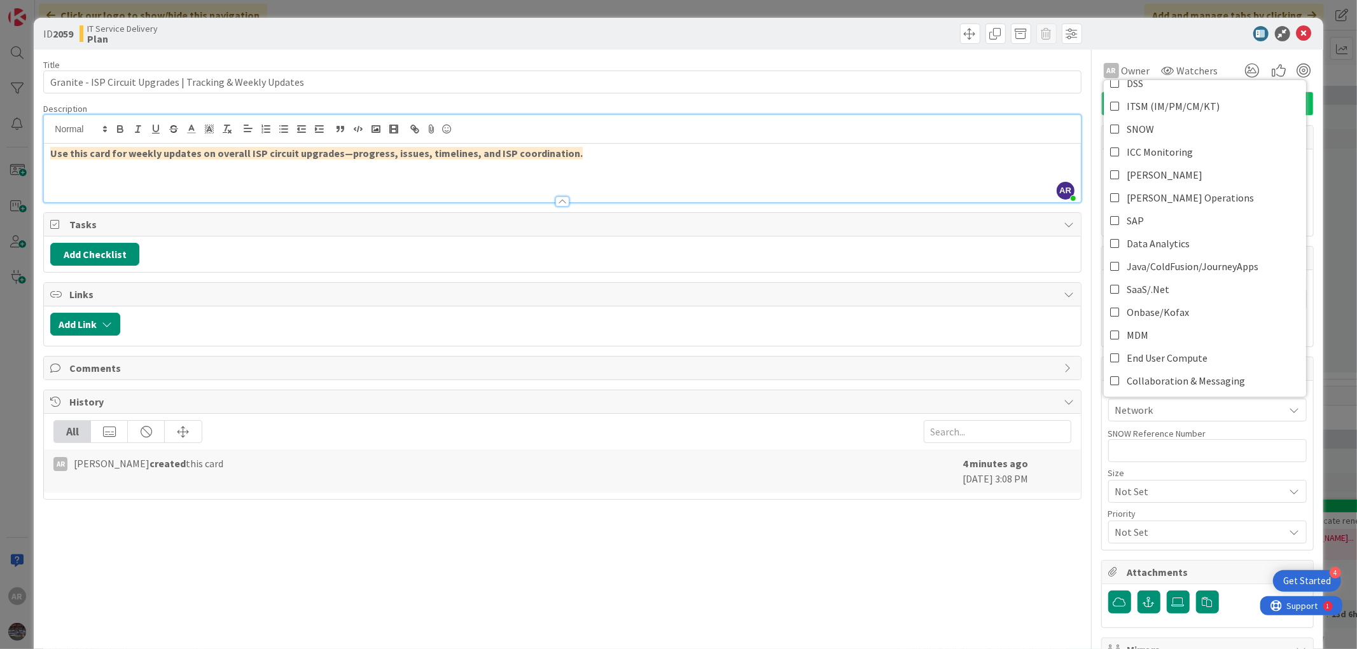
click at [969, 109] on div "Description" at bounding box center [562, 108] width 1038 height 11
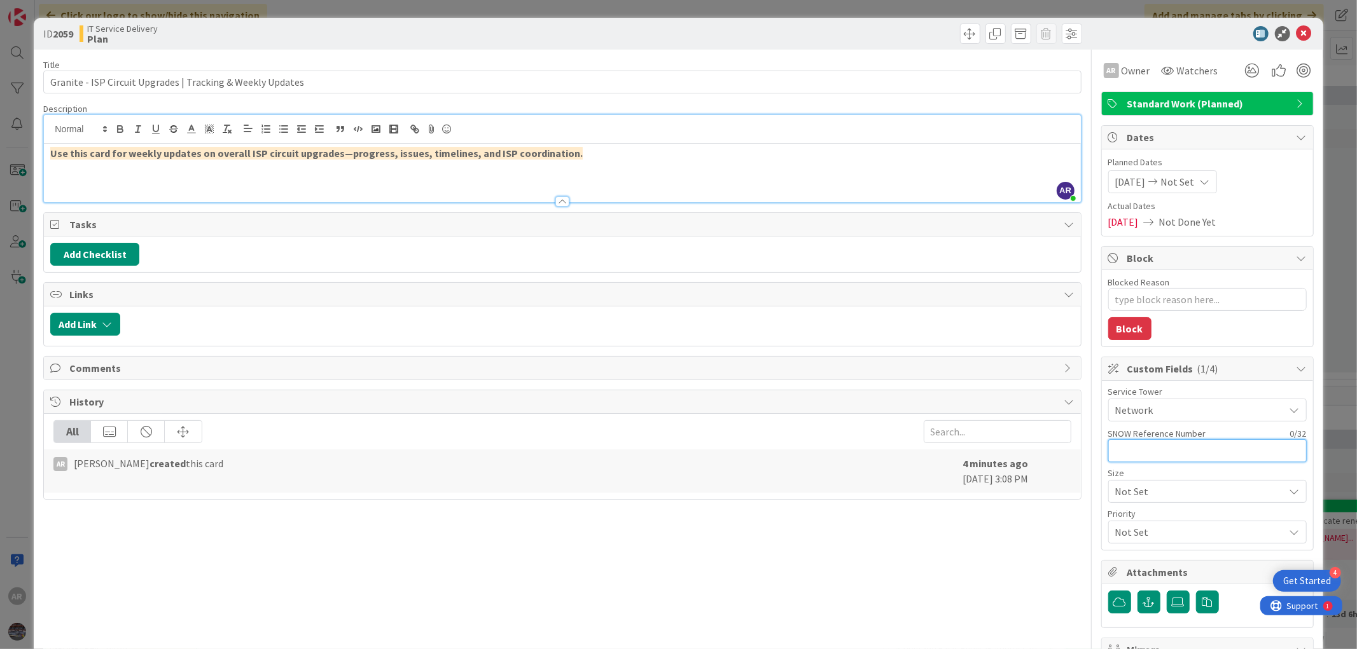
click at [1136, 450] on input "text" at bounding box center [1207, 451] width 198 height 23
click at [1122, 492] on span "Not Set" at bounding box center [1196, 492] width 163 height 18
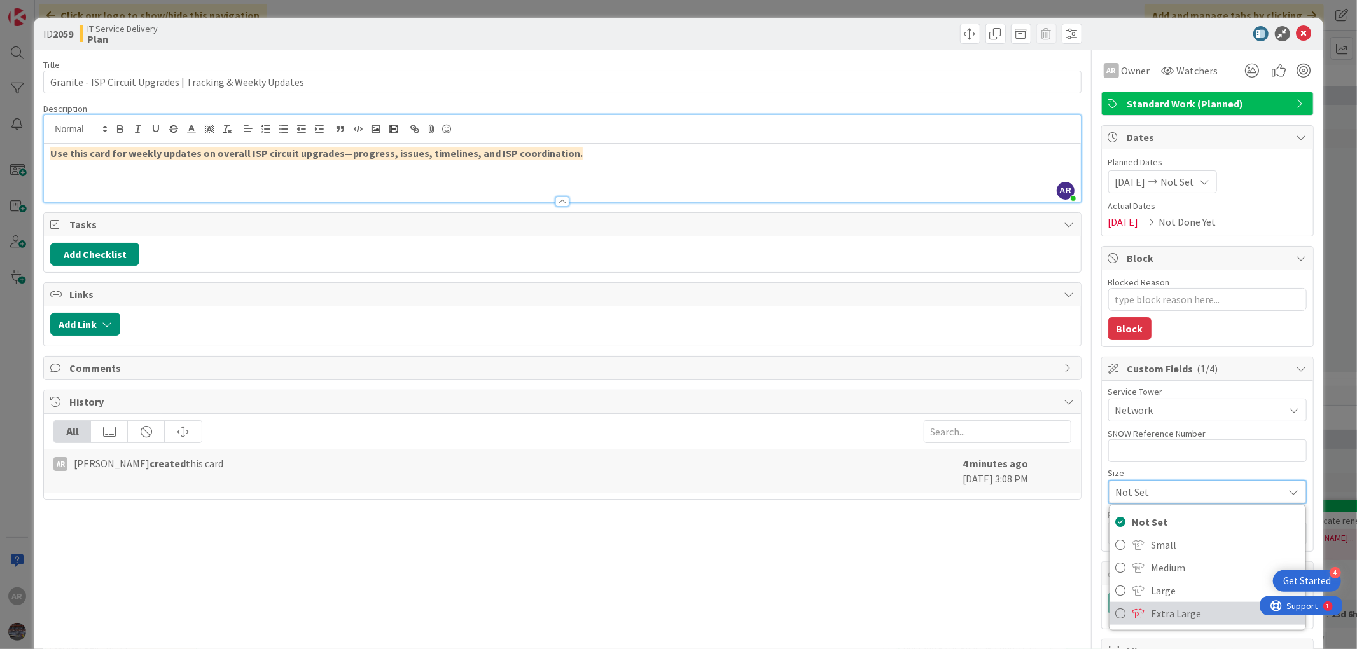
click at [1116, 614] on icon at bounding box center [1121, 613] width 10 height 19
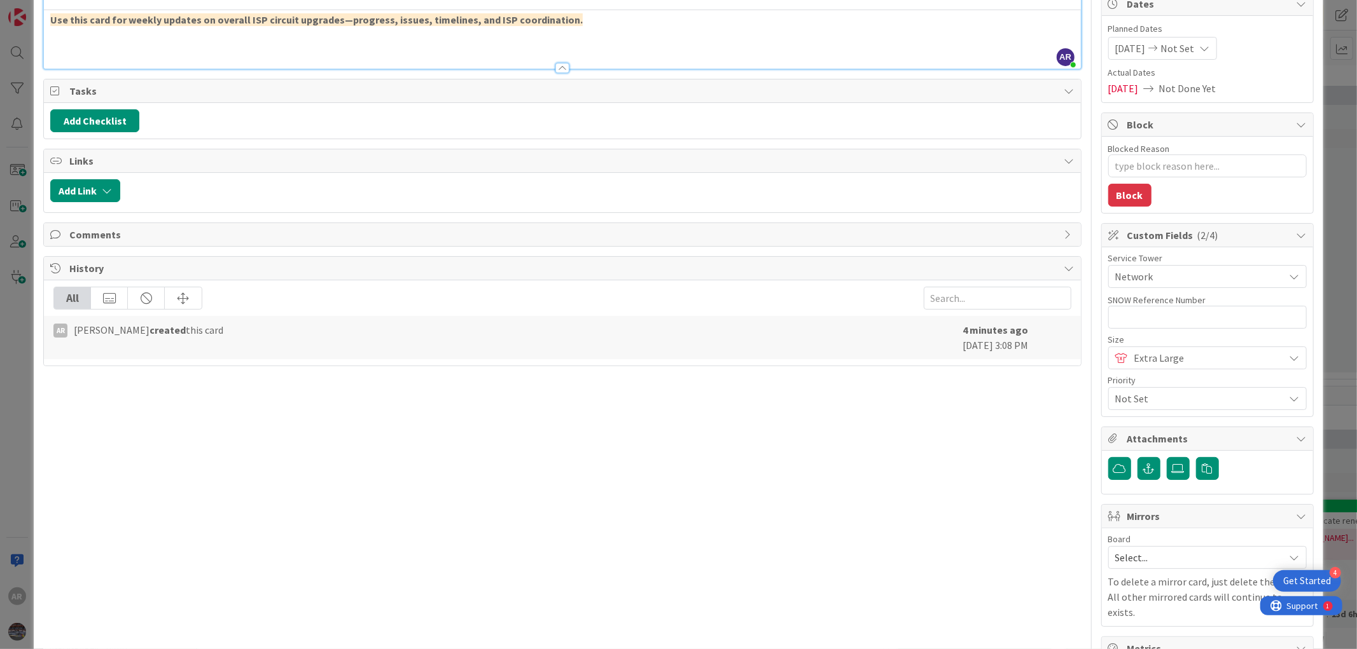
scroll to position [141, 0]
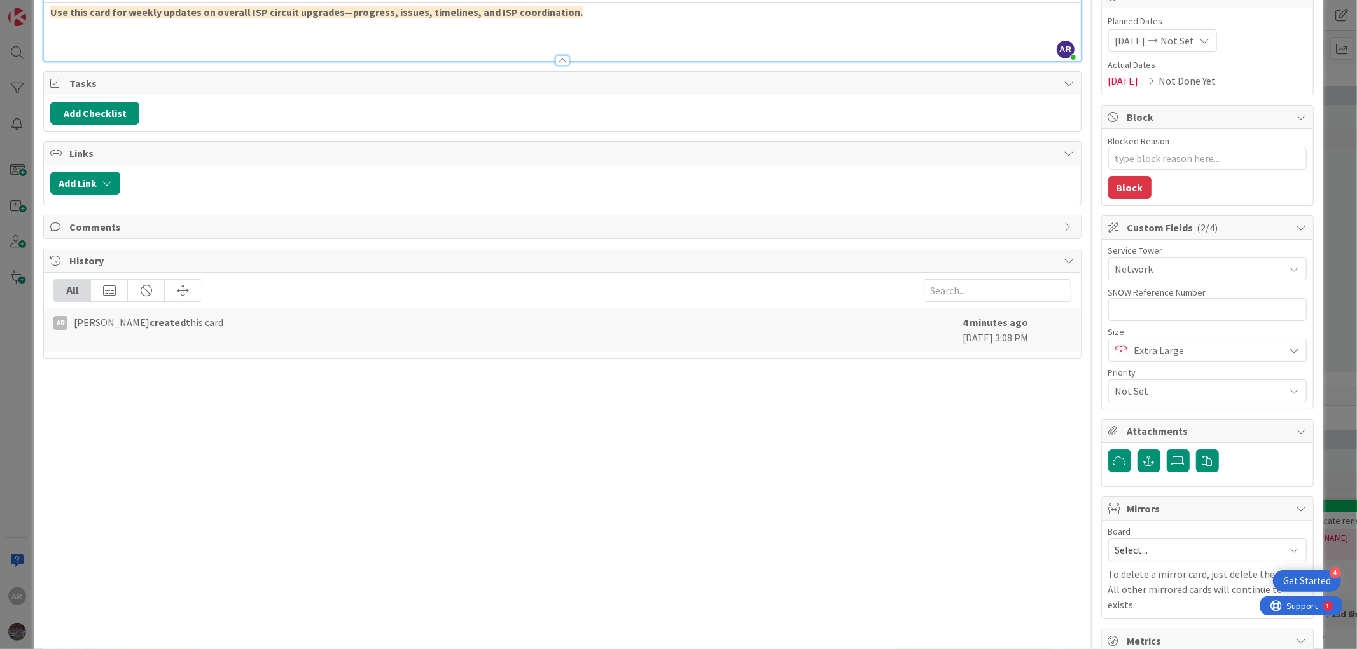
click at [1135, 391] on span "Not Set" at bounding box center [1196, 391] width 163 height 18
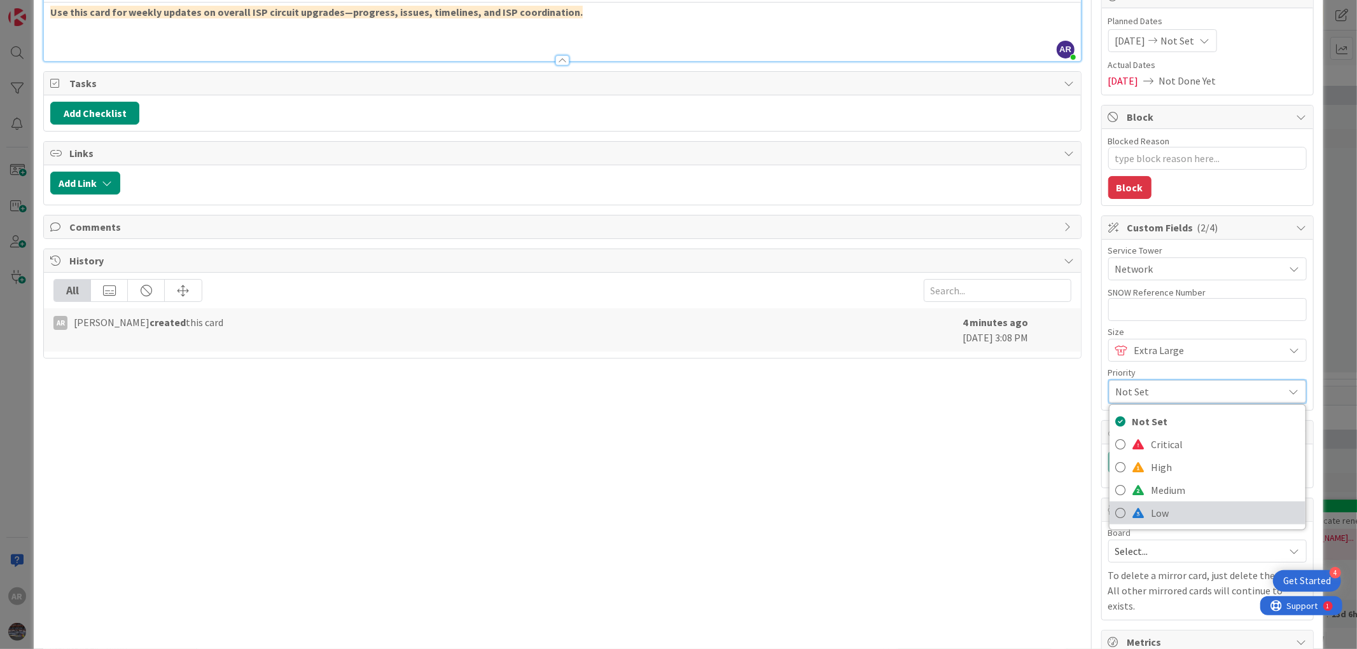
click at [1116, 511] on icon at bounding box center [1121, 513] width 10 height 19
type textarea "x"
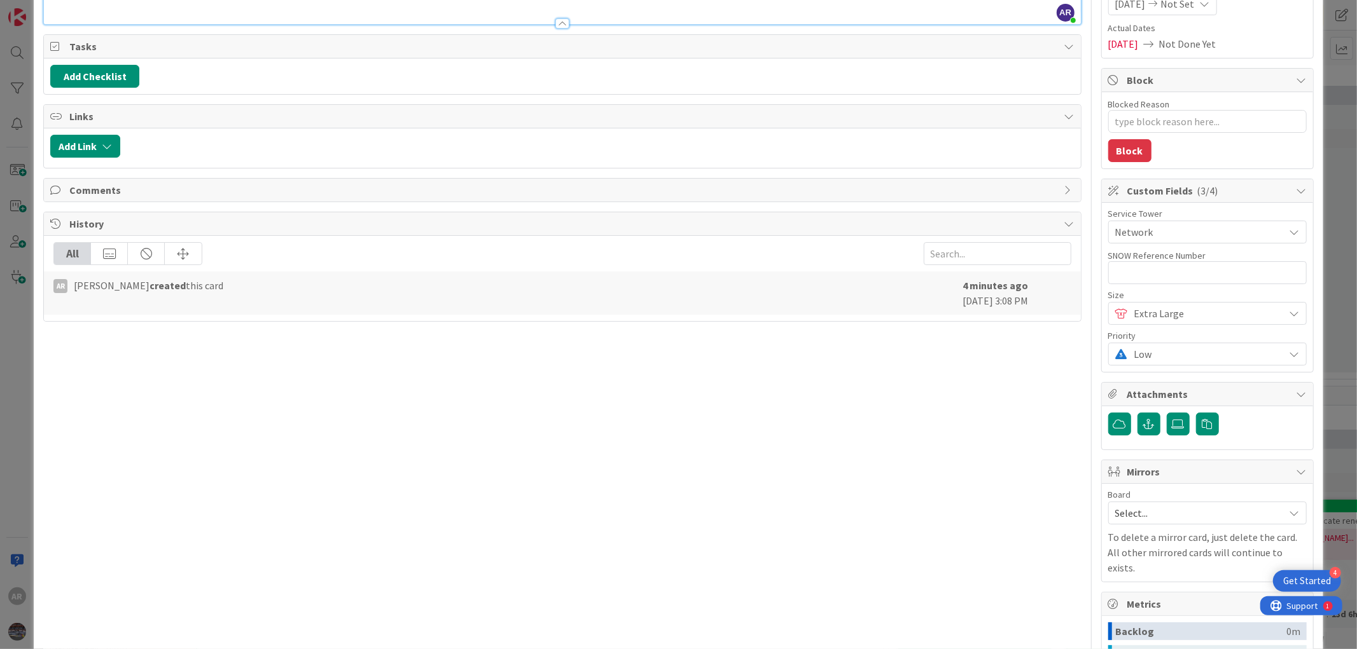
scroll to position [212, 0]
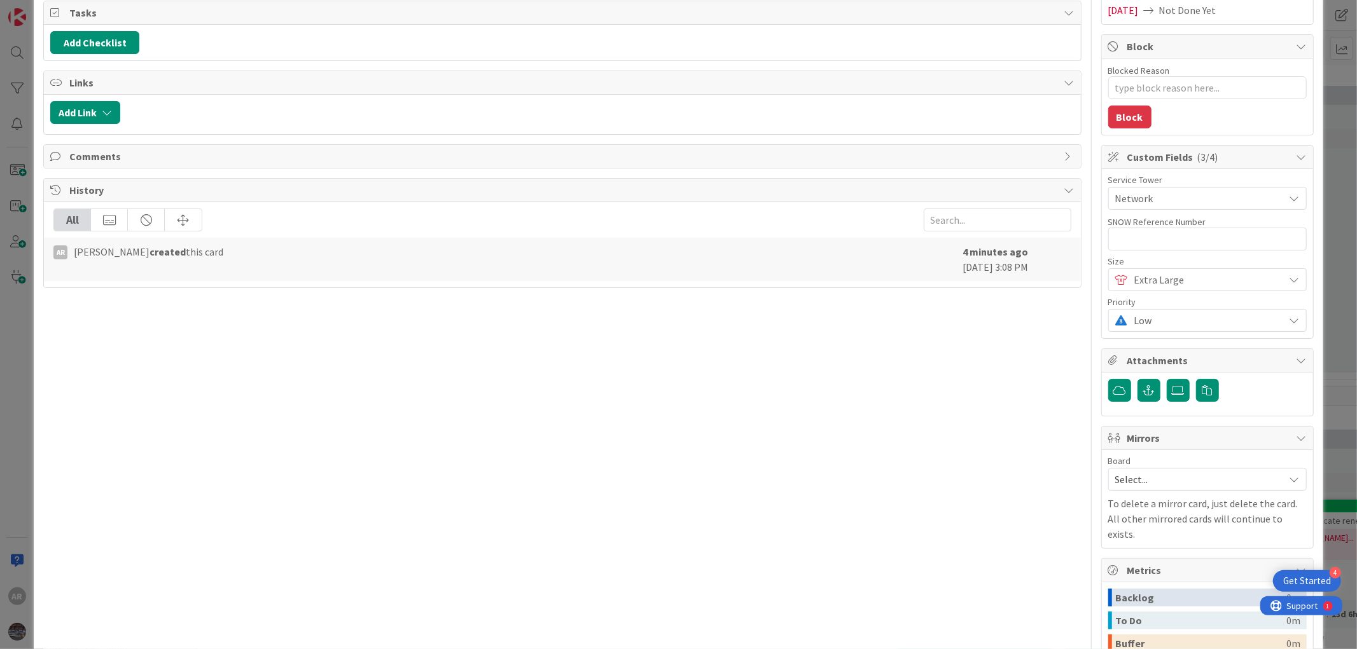
click at [1141, 486] on span "Select..." at bounding box center [1196, 480] width 163 height 18
click at [1001, 435] on div "Title 58 / 128 Granite - ISP Circuit Upgrades | Tracking & Weekly Updates Descr…" at bounding box center [562, 319] width 1038 height 962
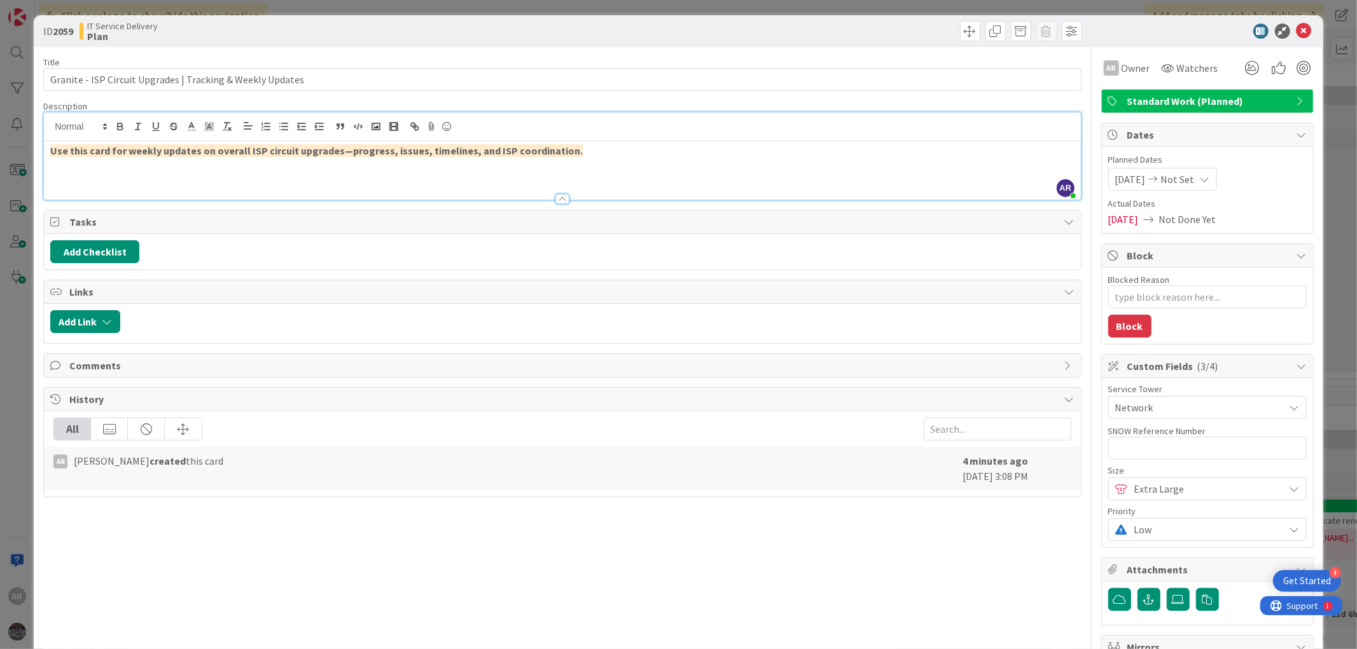
scroll to position [0, 0]
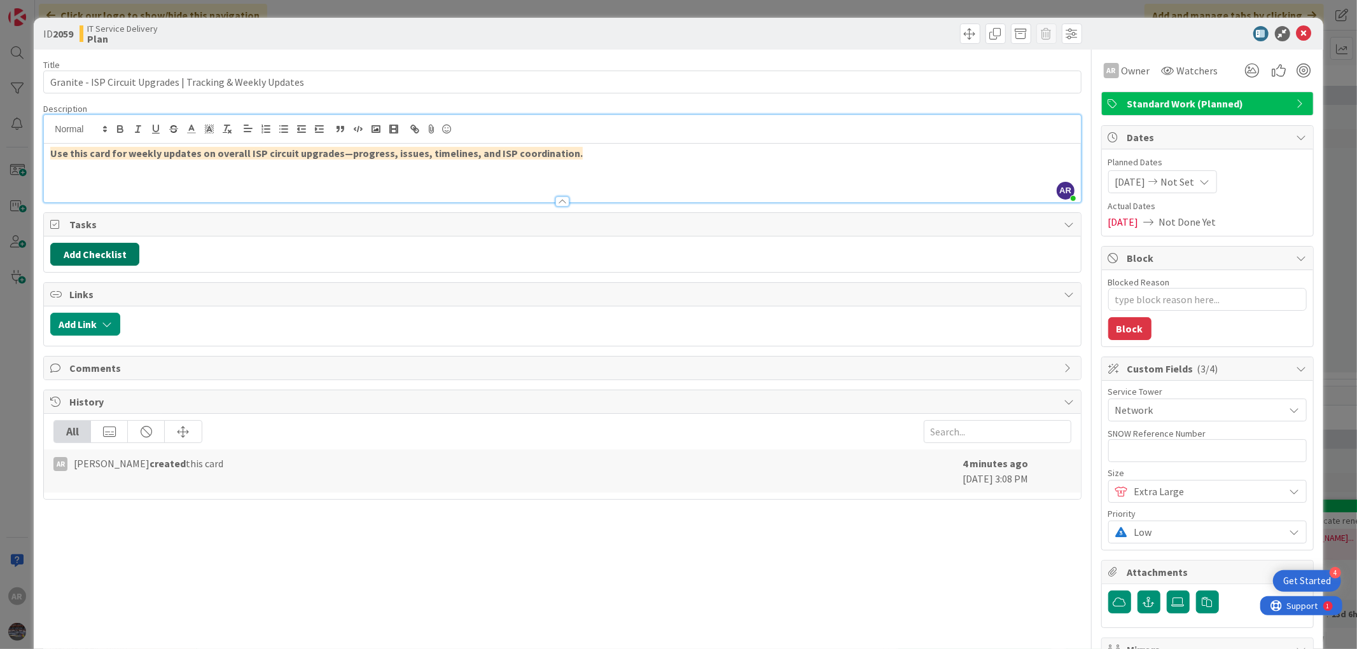
click at [94, 258] on button "Add Checklist" at bounding box center [94, 254] width 89 height 23
type input "BR-027"
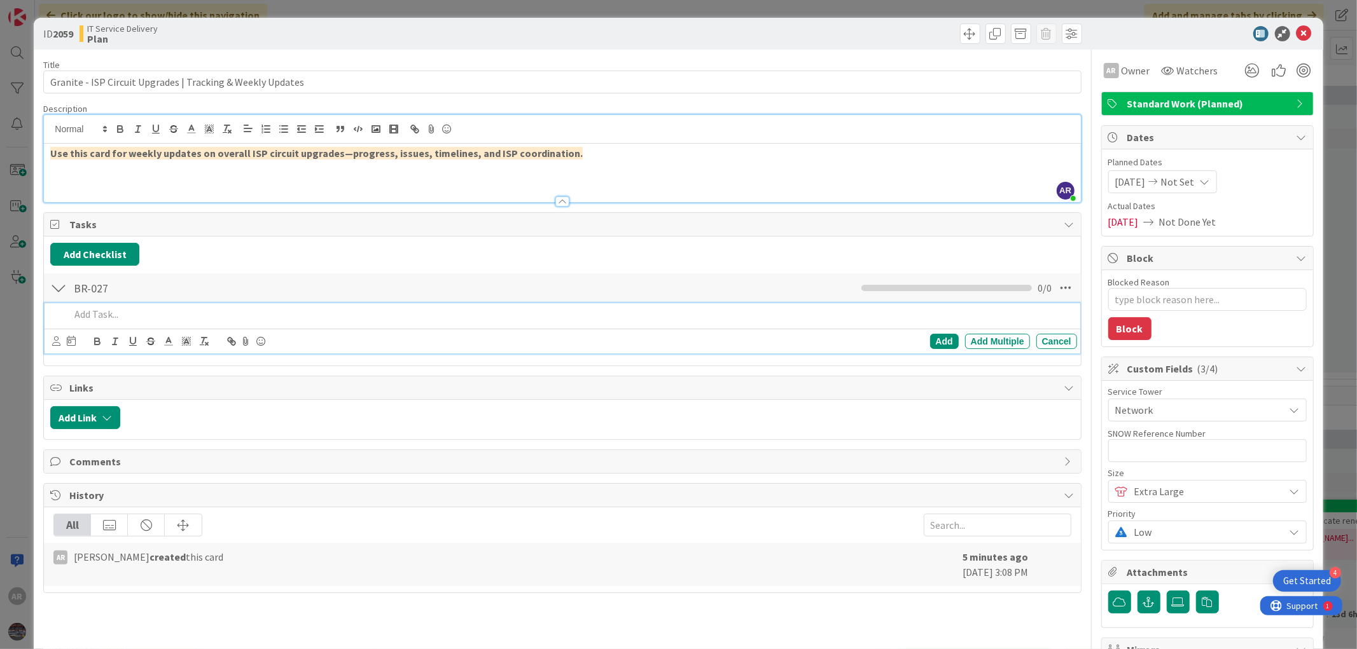
type textarea "x"
click at [977, 342] on div "Add Multiple" at bounding box center [997, 341] width 65 height 15
click at [1060, 312] on icon at bounding box center [1065, 314] width 11 height 11
click at [77, 315] on p at bounding box center [570, 314] width 1001 height 15
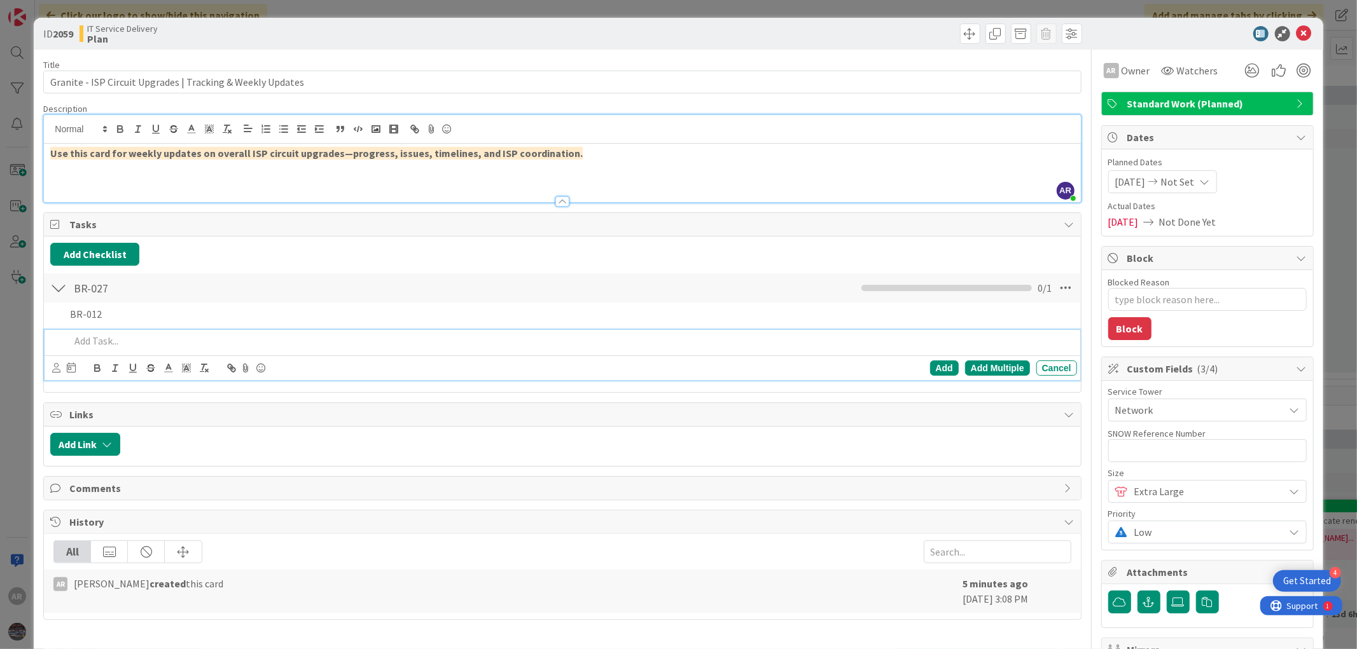
type textarea "x"
click at [1055, 287] on icon at bounding box center [1066, 288] width 23 height 23
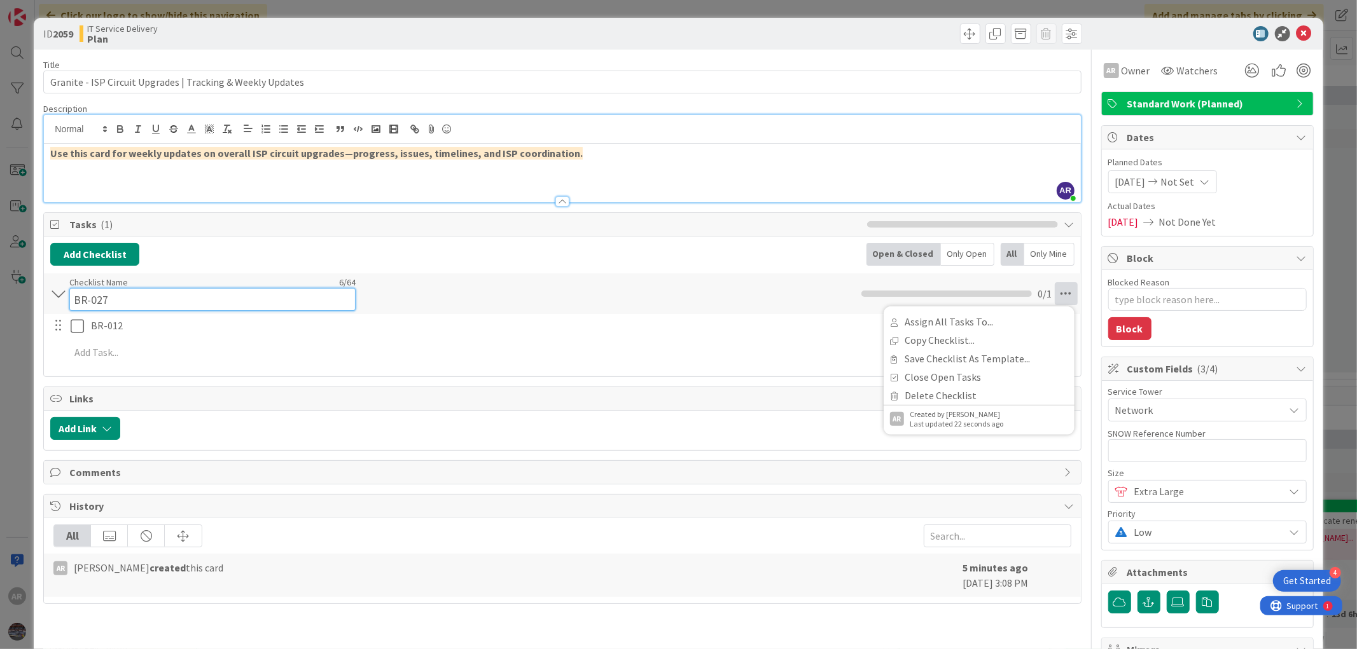
click at [81, 282] on div "Checklist Name 6 / 64 BR-027" at bounding box center [212, 294] width 286 height 34
drag, startPoint x: 121, startPoint y: 302, endPoint x: 66, endPoint y: 302, distance: 54.7
click at [66, 302] on div "BR-027 Checklist Name 6 / 64 BR-027 Assign All Tasks To... Copy Checklist... Sa…" at bounding box center [562, 294] width 1036 height 41
type input "Branch-Location"
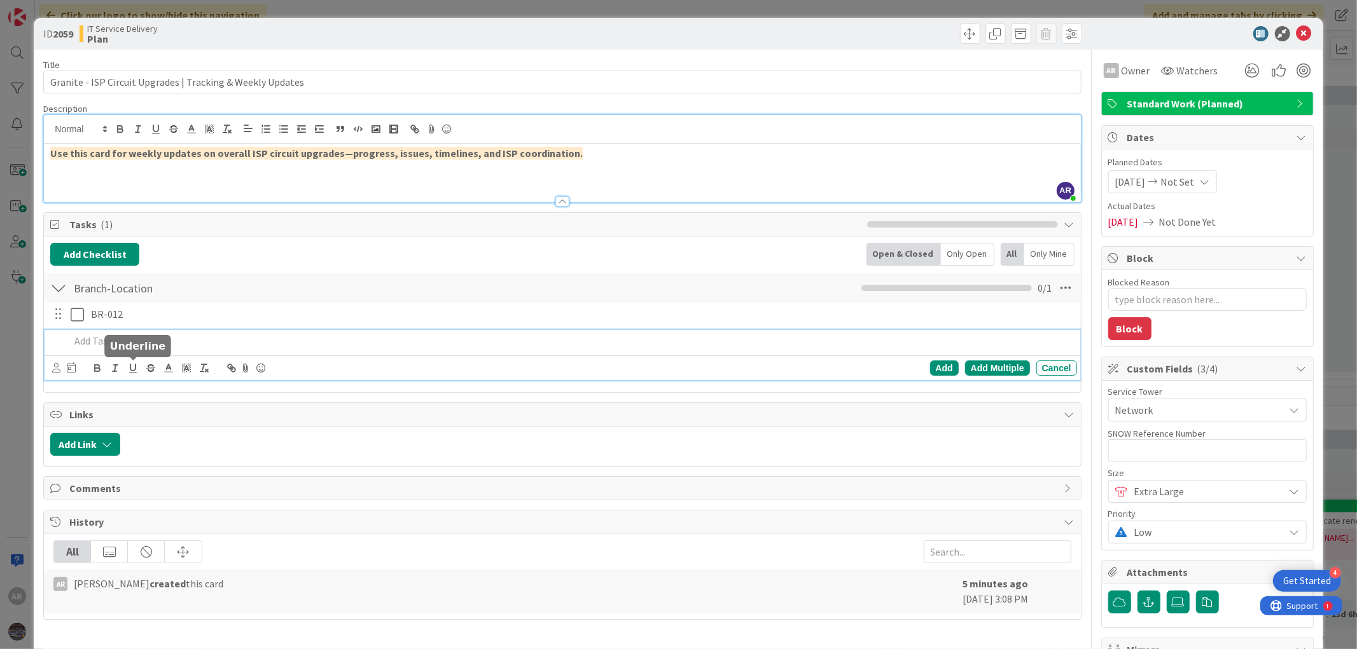
click at [137, 363] on div "Add Add Multiple Cancel" at bounding box center [562, 355] width 1035 height 50
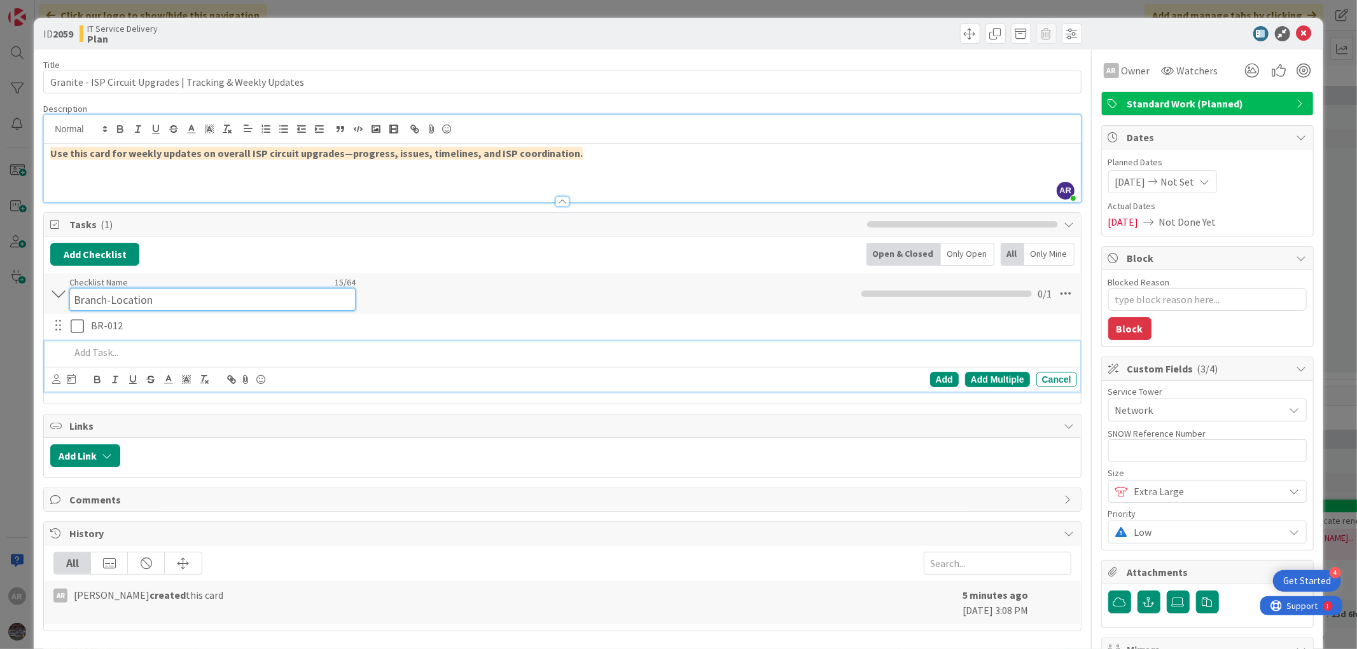
click at [93, 291] on input "Branch-Location" at bounding box center [212, 299] width 286 height 23
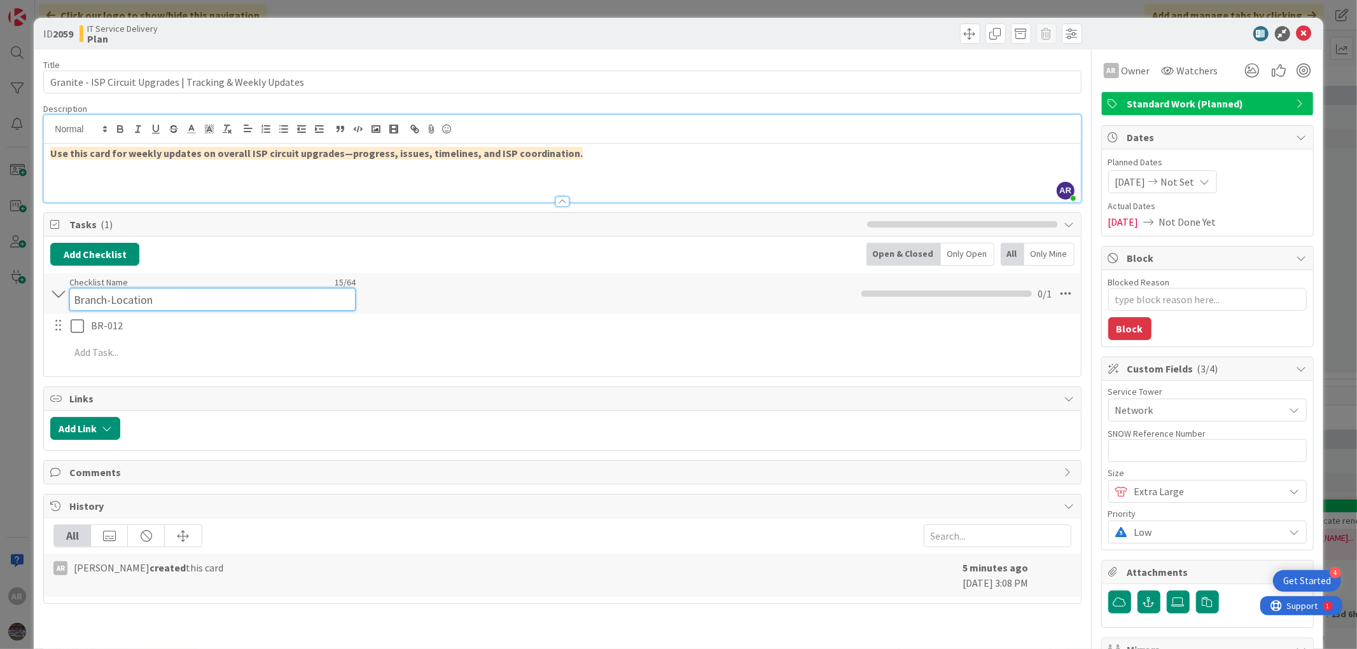
drag, startPoint x: 156, startPoint y: 301, endPoint x: 60, endPoint y: 305, distance: 95.5
click at [60, 305] on div "Branch-Location Checklist Name 15 / 64 Branch-Location Assign All Tasks To... C…" at bounding box center [562, 294] width 1036 height 41
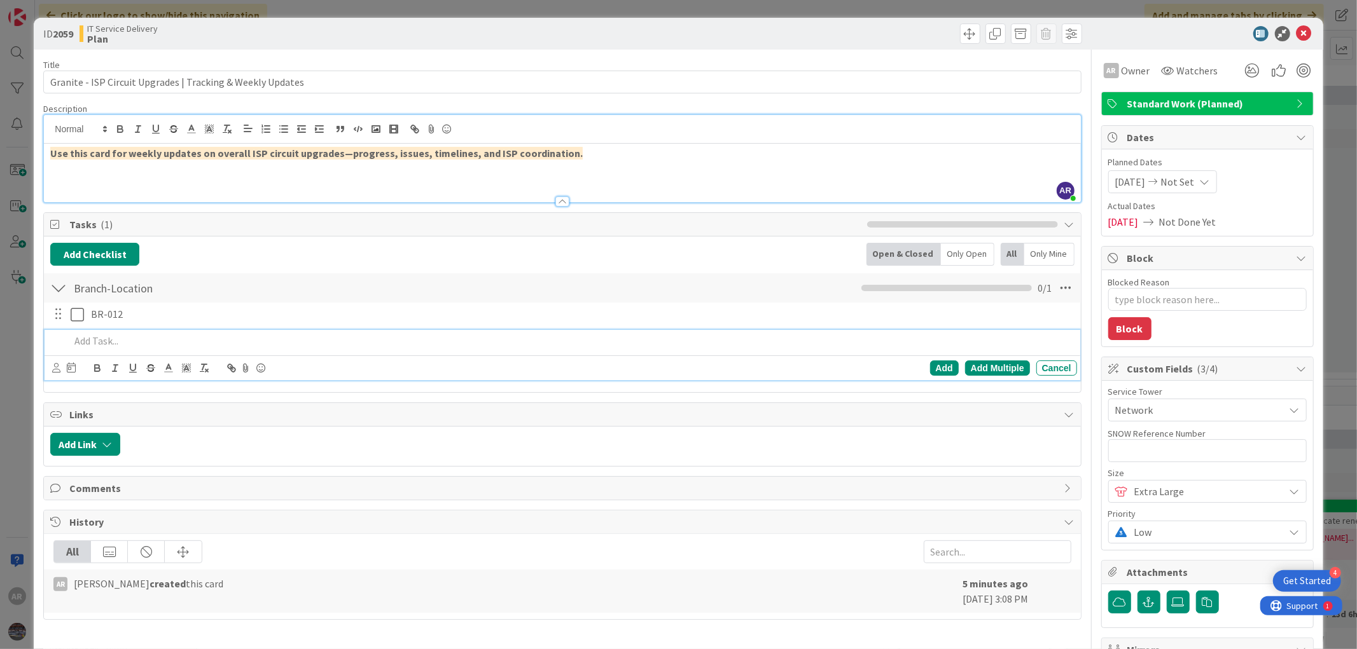
click at [91, 347] on p at bounding box center [570, 341] width 1001 height 15
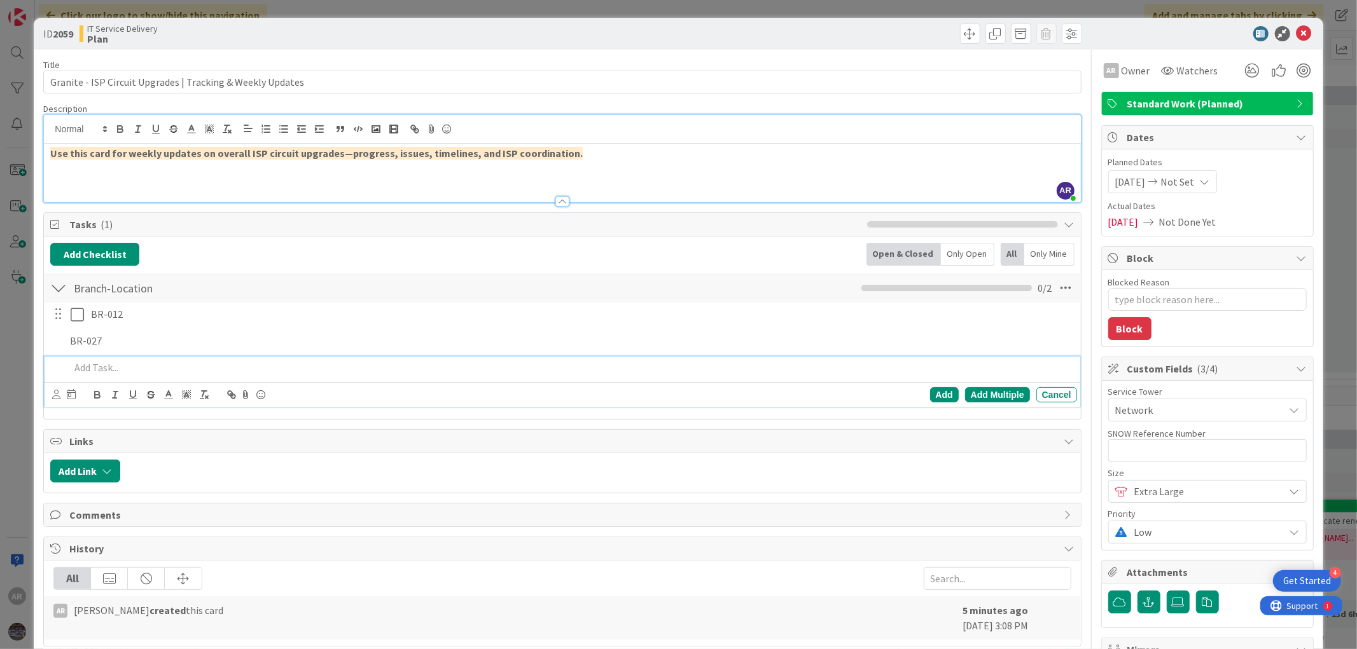
type textarea "x"
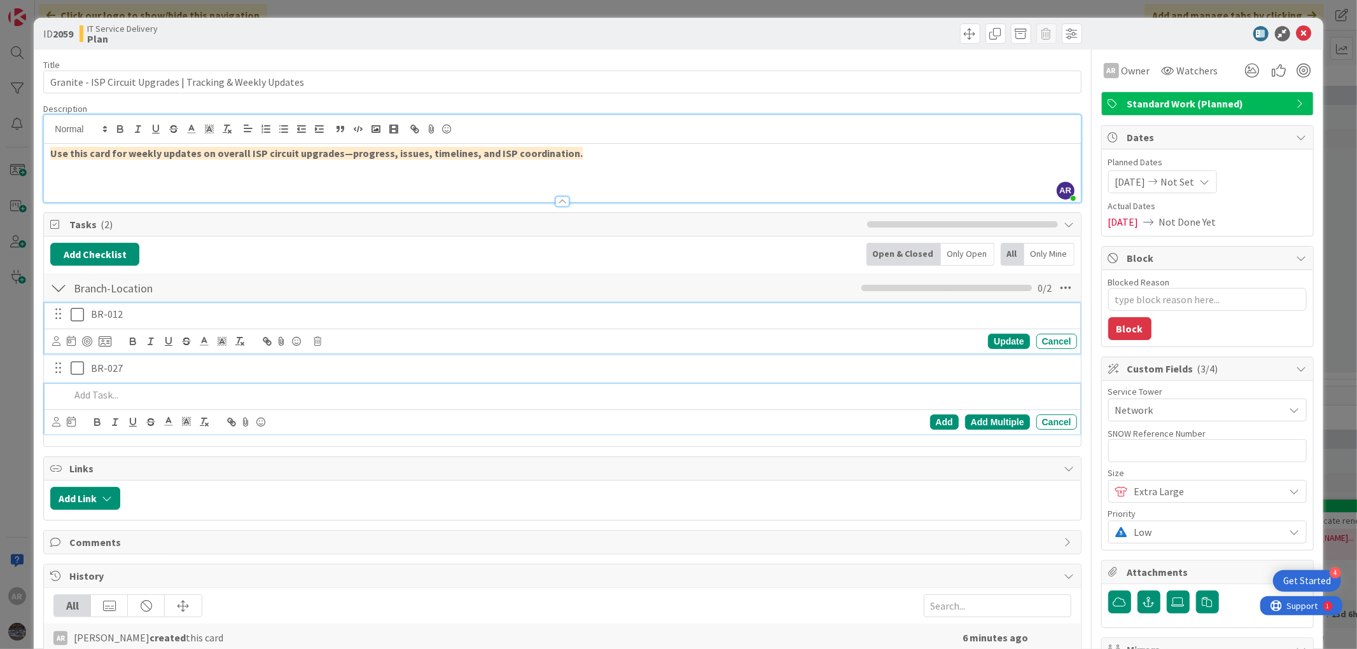
click at [130, 316] on p "BR-012" at bounding box center [581, 314] width 981 height 15
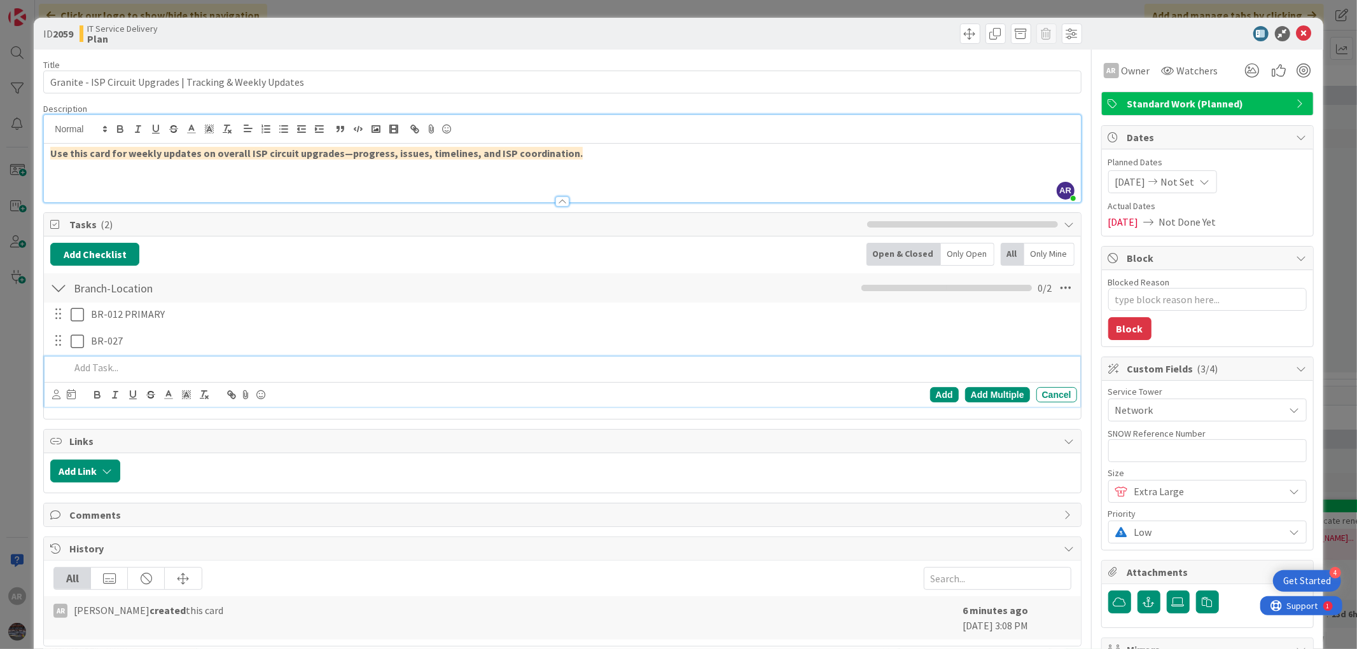
click at [106, 373] on p at bounding box center [570, 368] width 1001 height 15
type textarea "x"
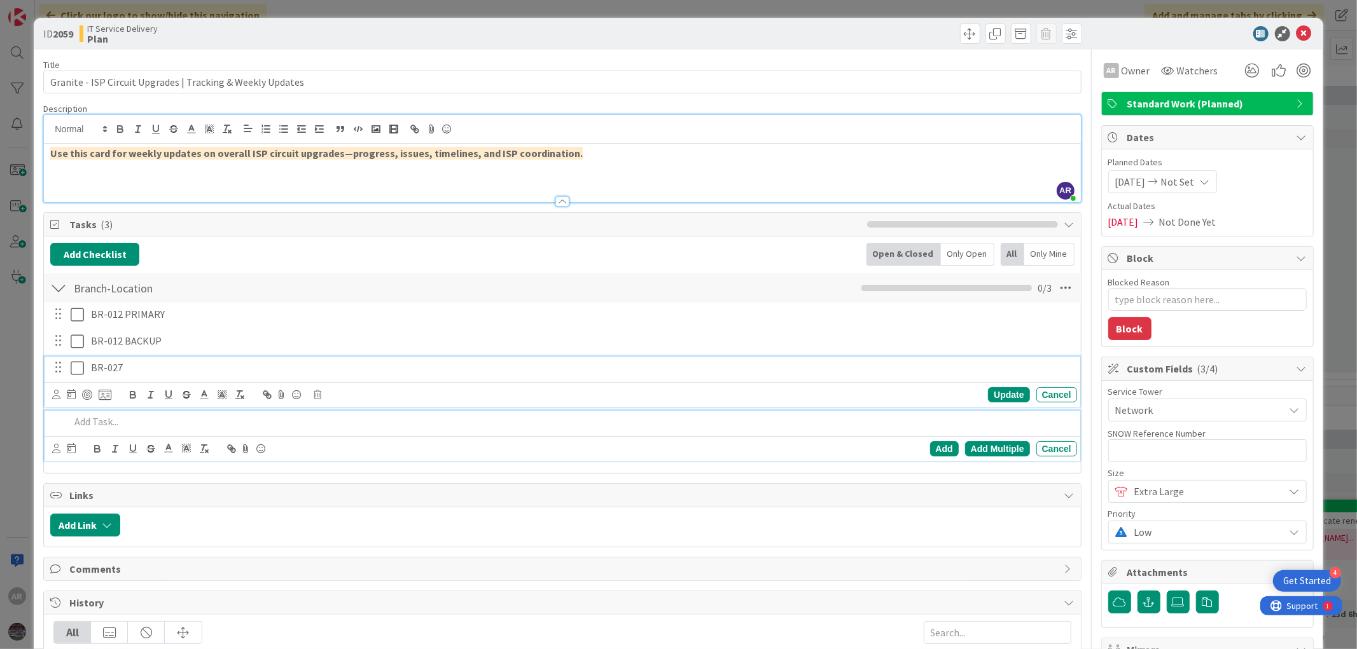
click at [128, 369] on p "BR-027" at bounding box center [581, 368] width 981 height 15
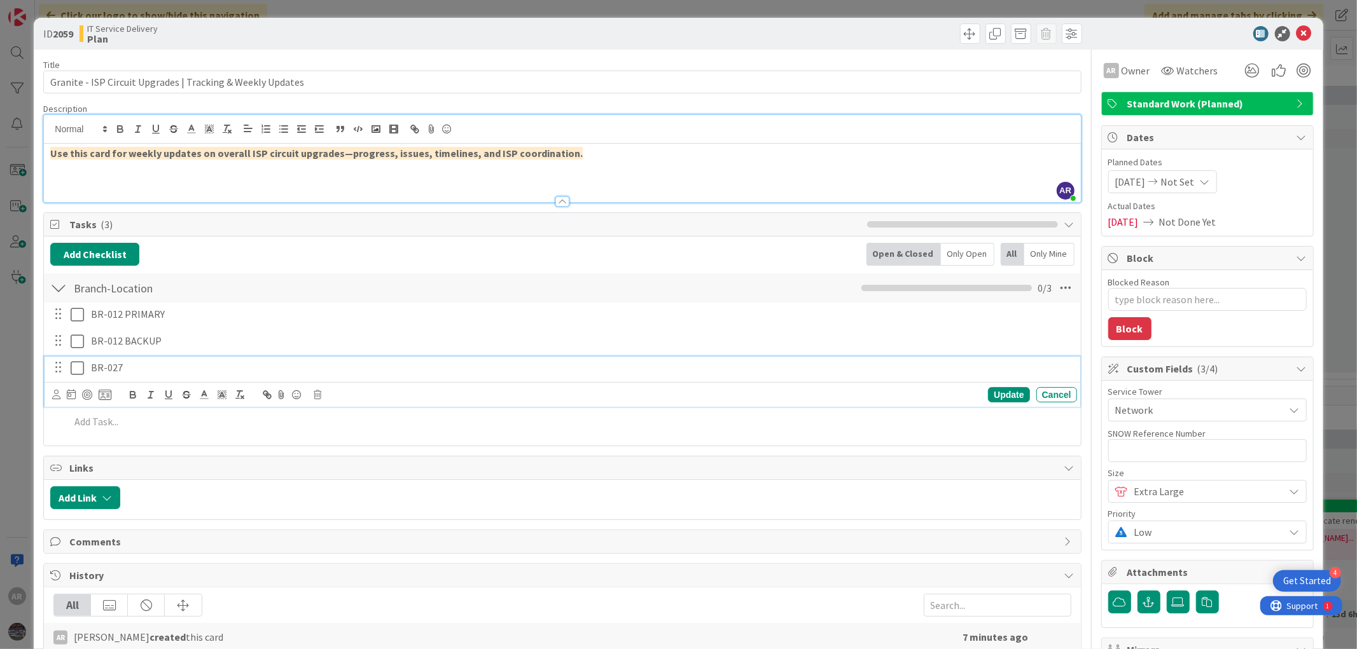
click at [136, 373] on p "BR-027" at bounding box center [581, 368] width 981 height 15
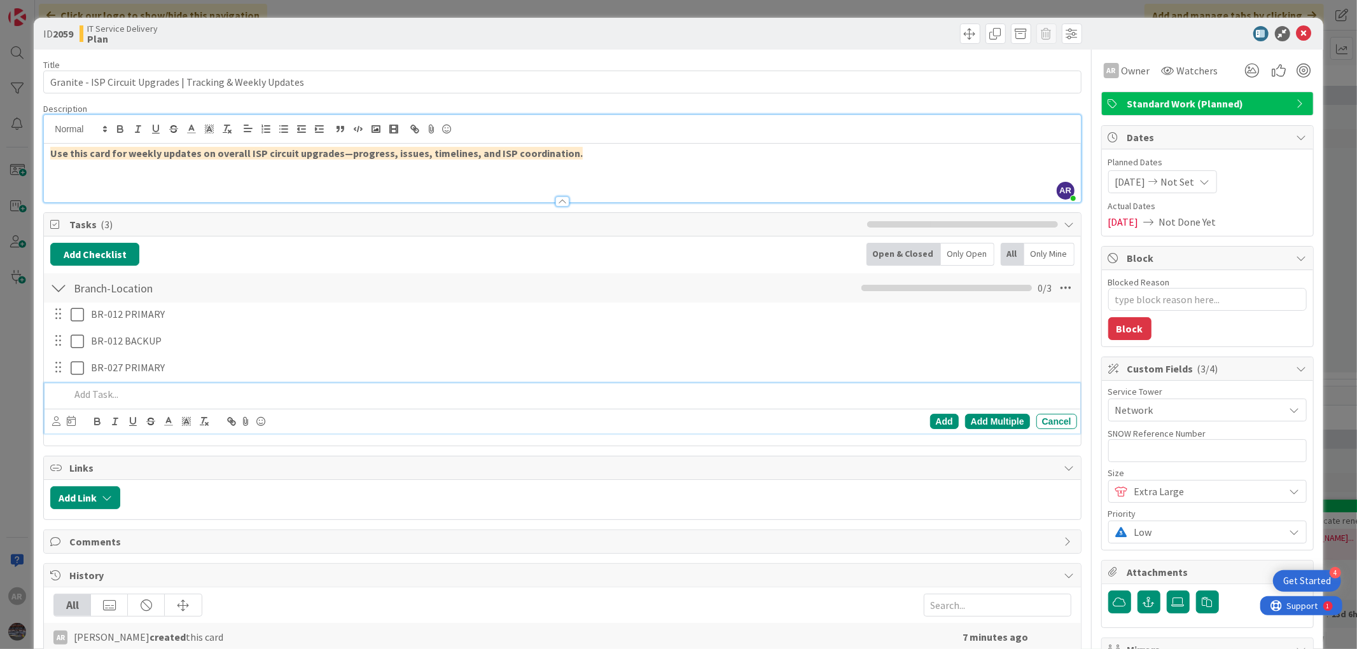
click at [95, 398] on p at bounding box center [570, 394] width 1001 height 15
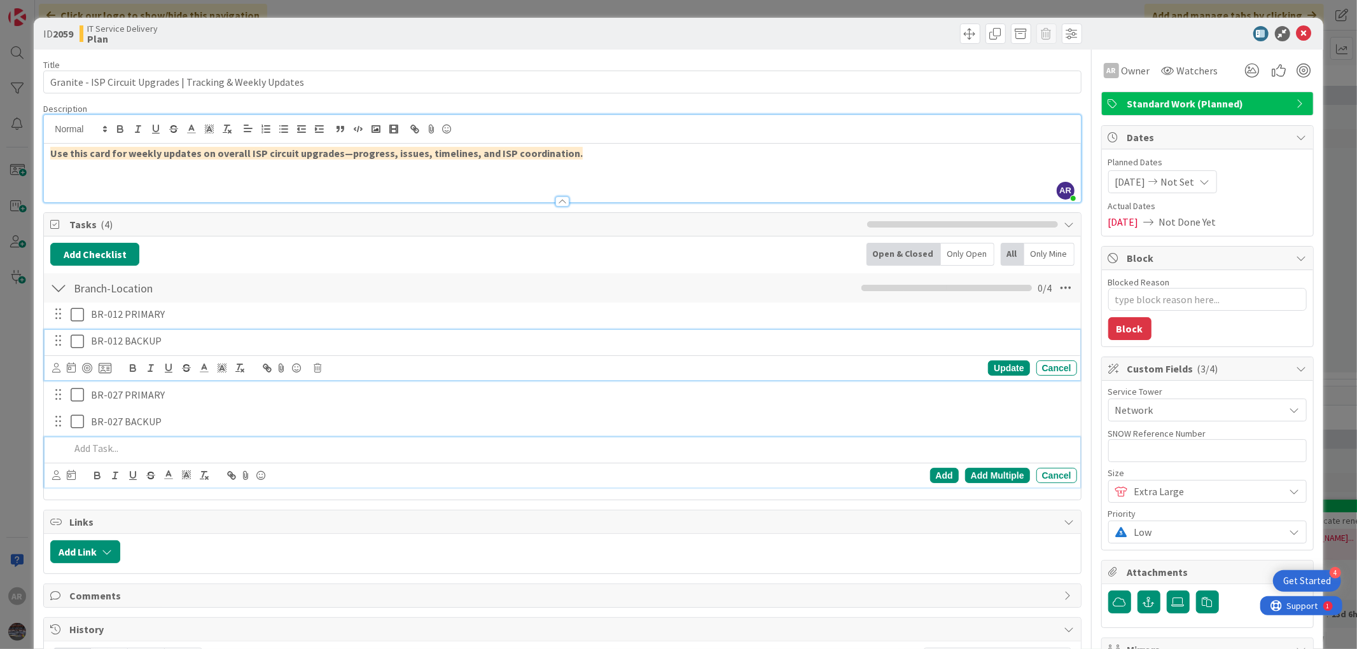
click at [76, 340] on icon at bounding box center [77, 341] width 13 height 15
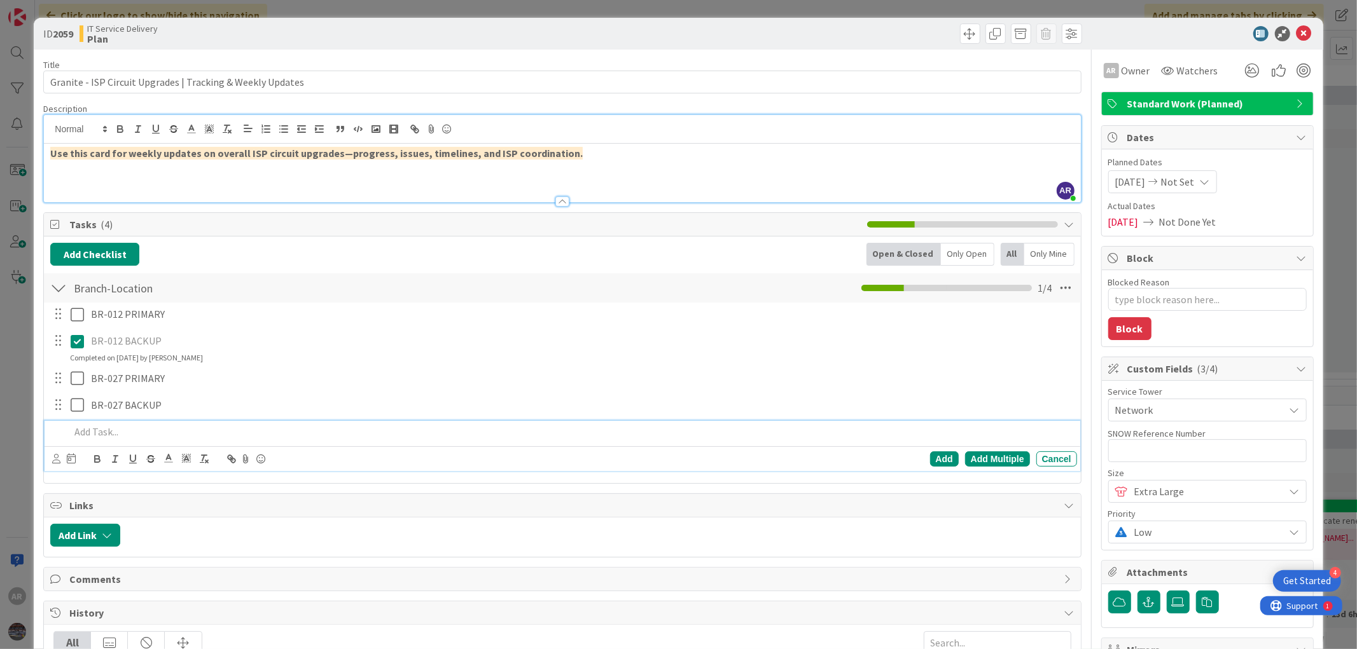
click at [106, 434] on p at bounding box center [570, 432] width 1001 height 15
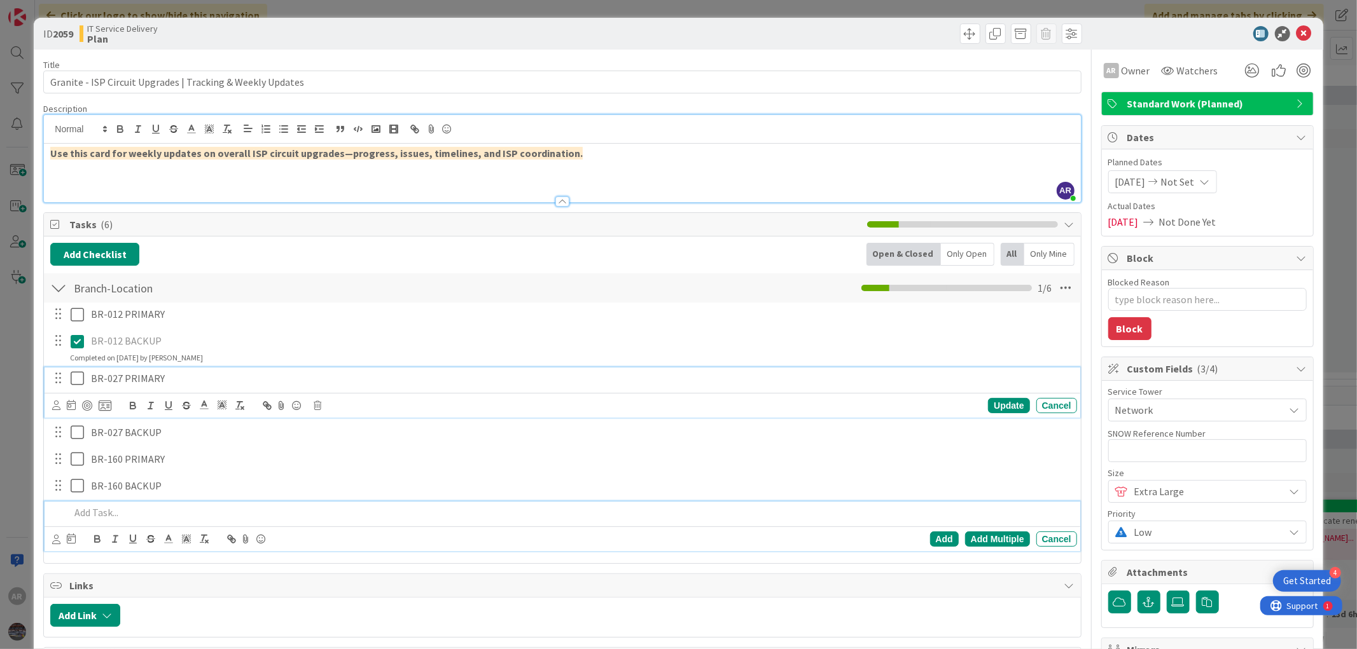
click at [76, 377] on icon at bounding box center [77, 378] width 13 height 15
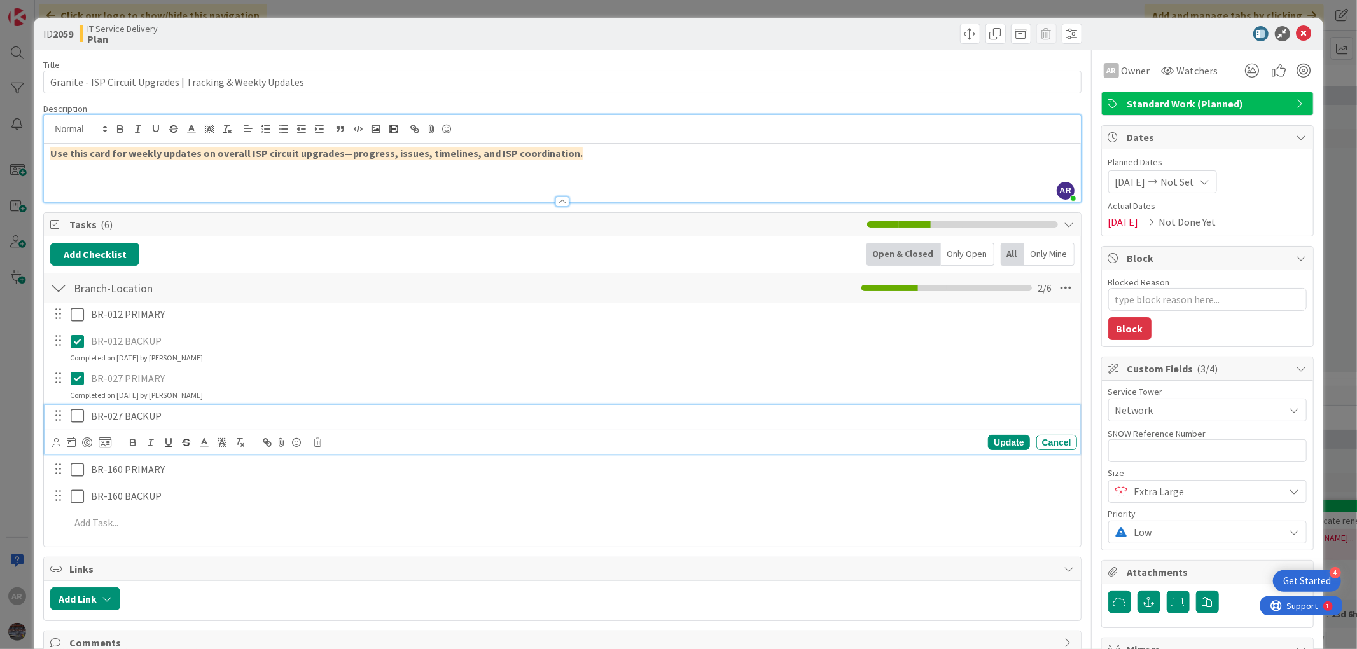
click at [74, 416] on icon at bounding box center [77, 415] width 13 height 15
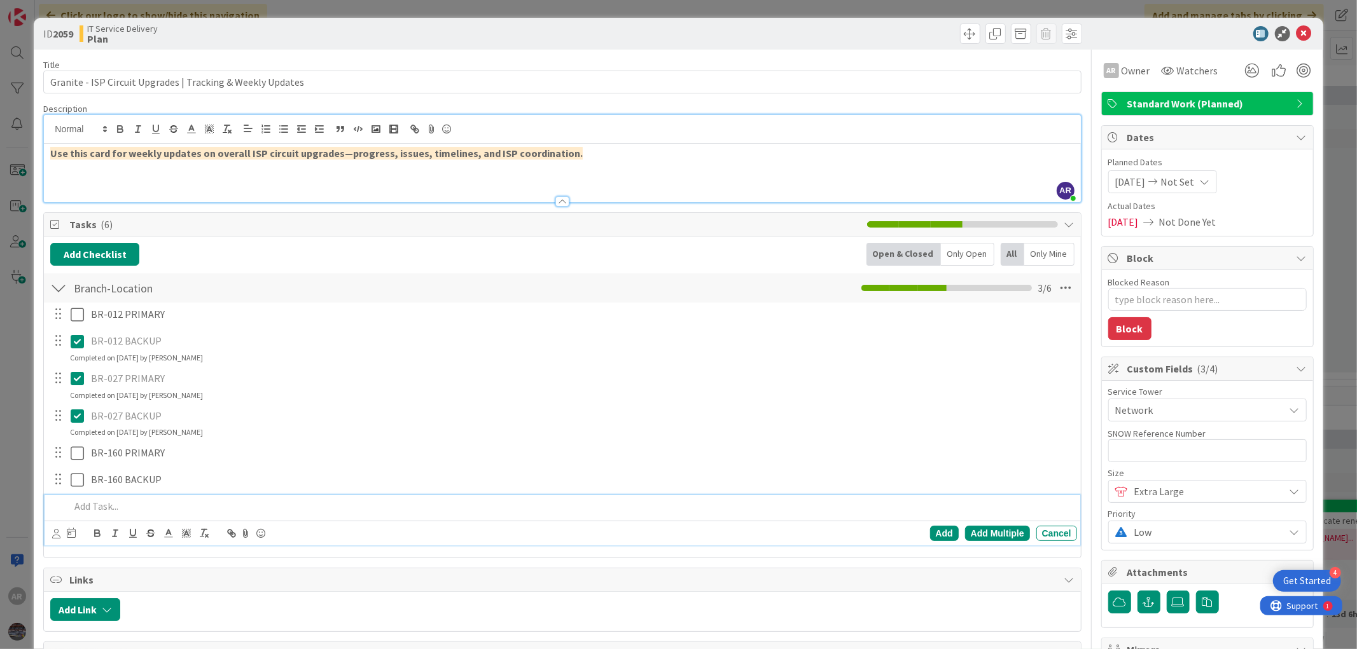
click at [86, 505] on p at bounding box center [570, 506] width 1001 height 15
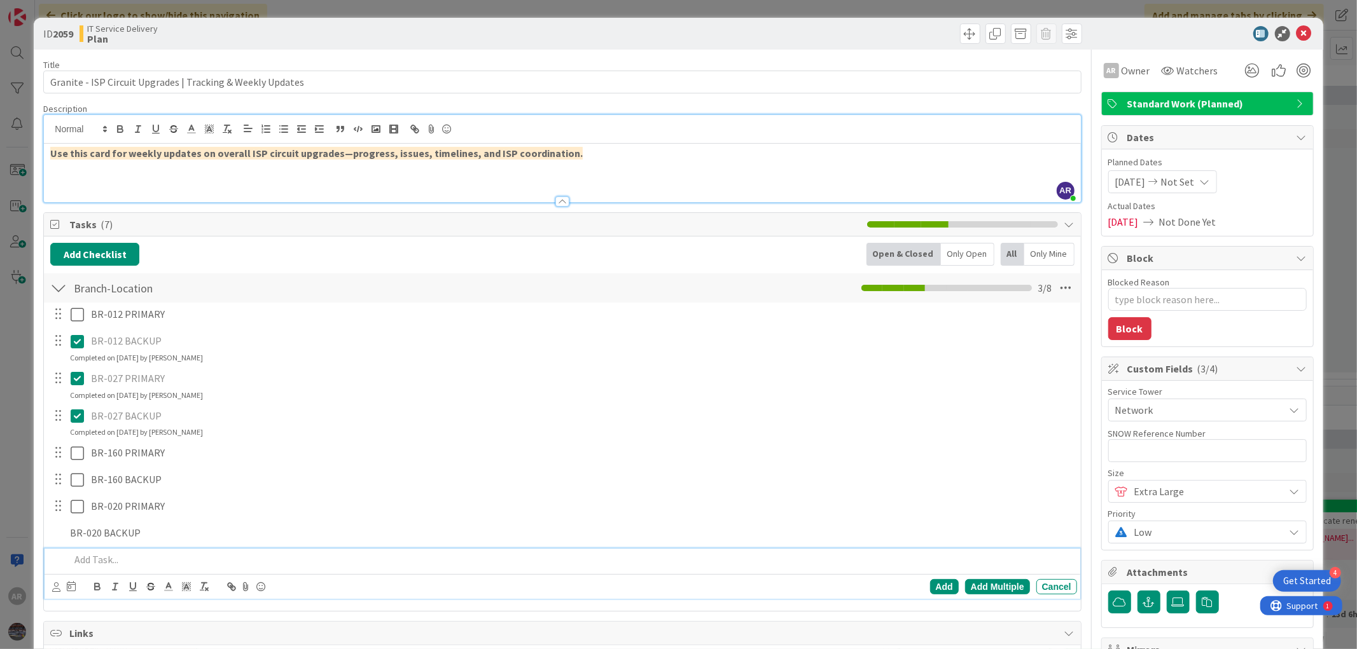
type textarea "x"
click at [1296, 28] on icon at bounding box center [1303, 33] width 15 height 15
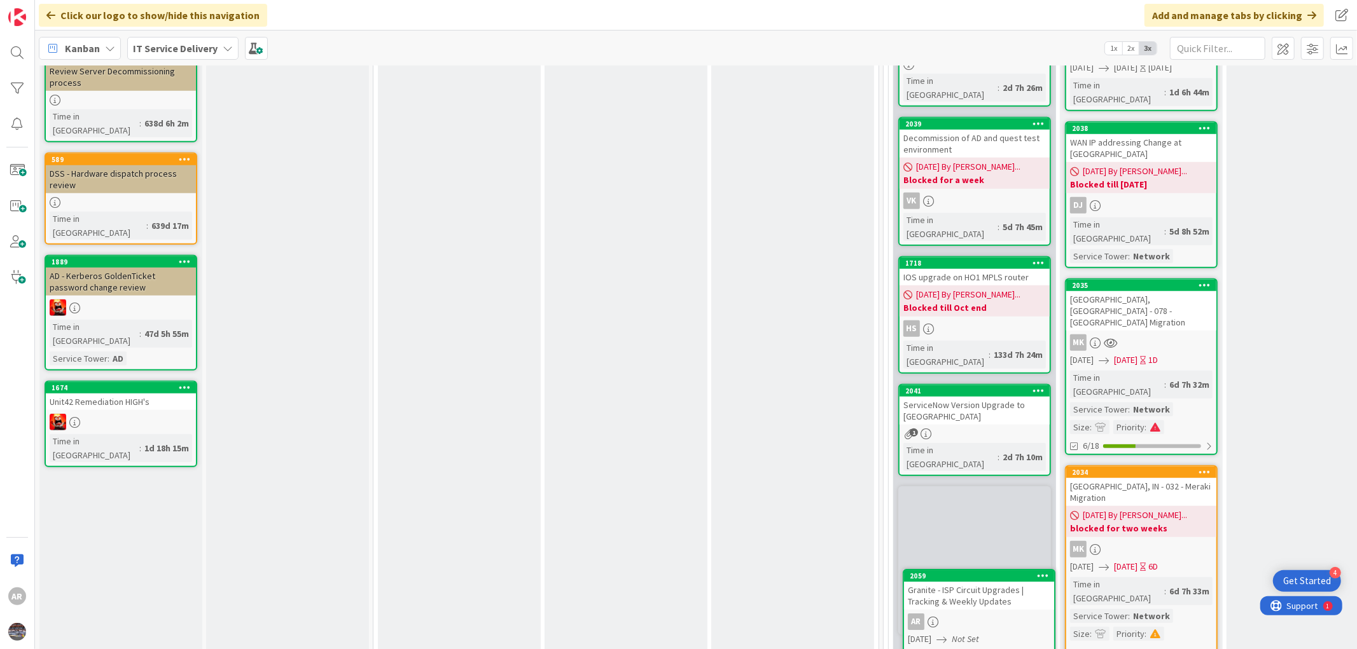
scroll to position [895, 0]
